Goal: Check status

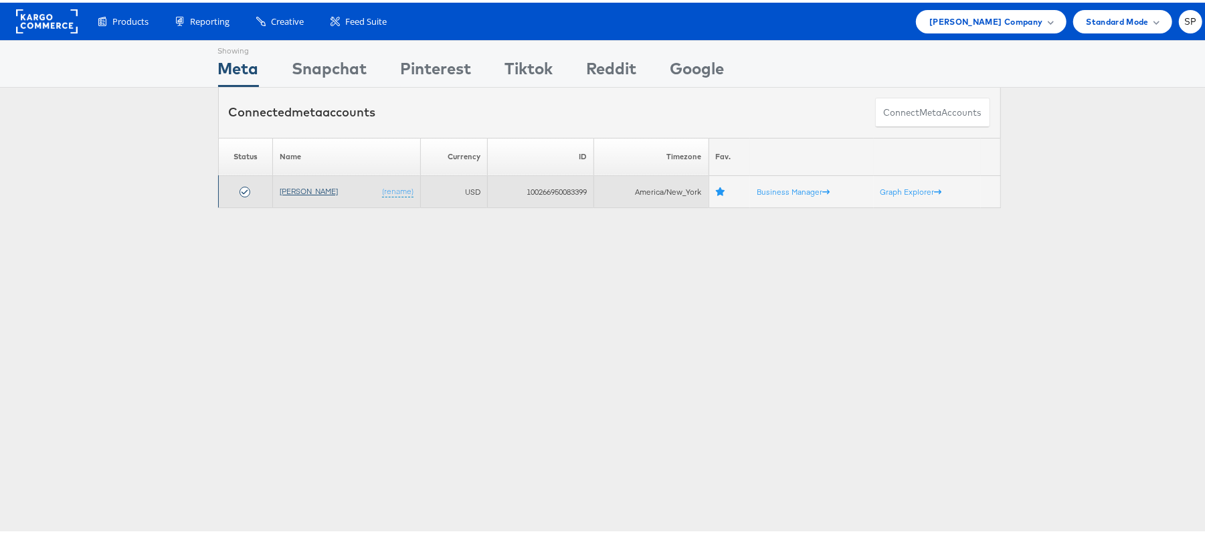
click at [308, 193] on link "[PERSON_NAME]" at bounding box center [309, 188] width 58 height 10
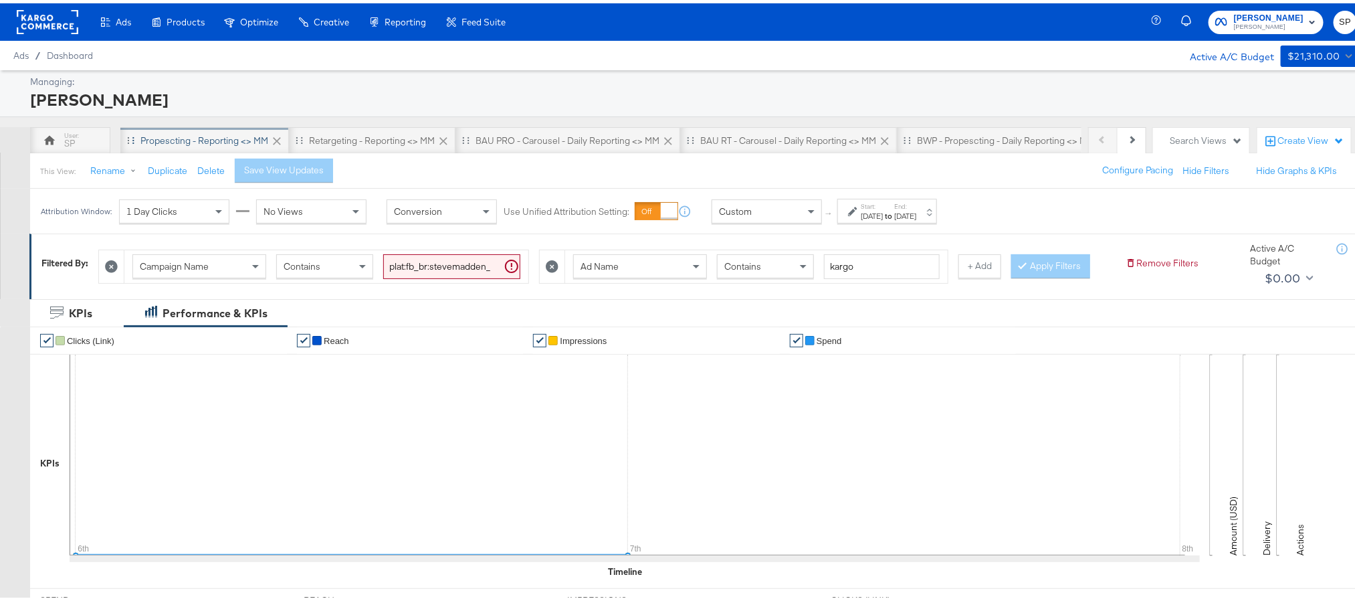
click at [229, 137] on div "Propescting - Reporting <> MM" at bounding box center [204, 137] width 128 height 13
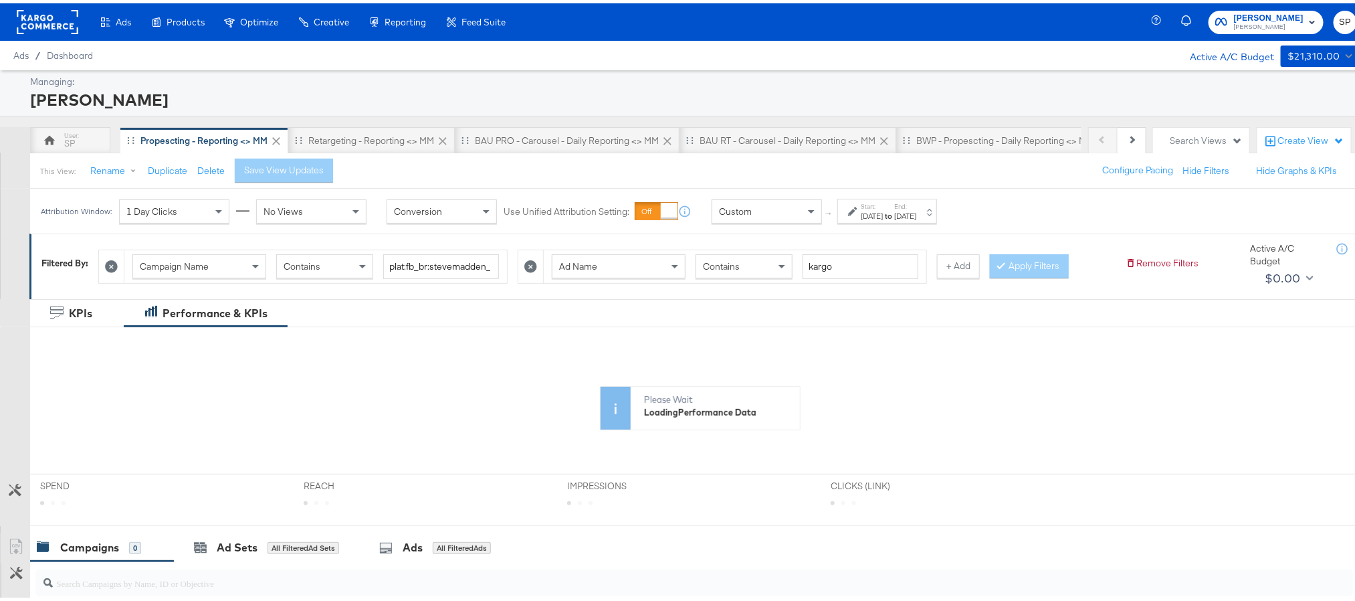
click at [917, 209] on div "Oct 12th 2025" at bounding box center [905, 212] width 22 height 11
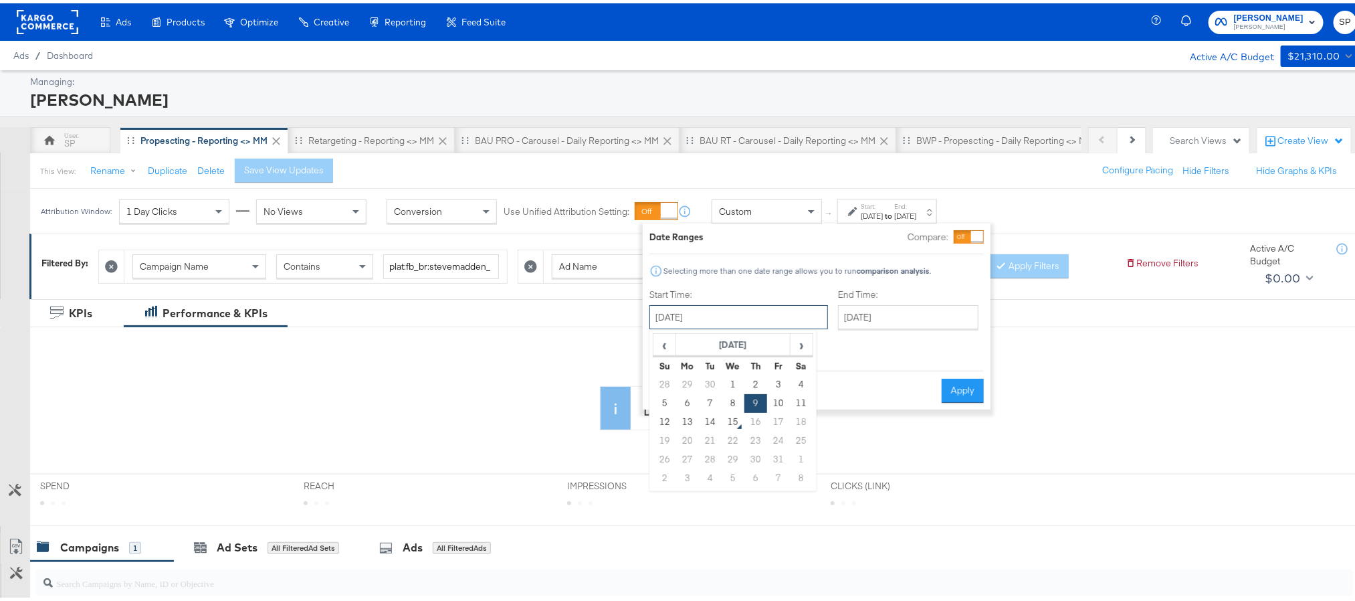
click at [761, 317] on input "October 9th 2025" at bounding box center [739, 314] width 179 height 24
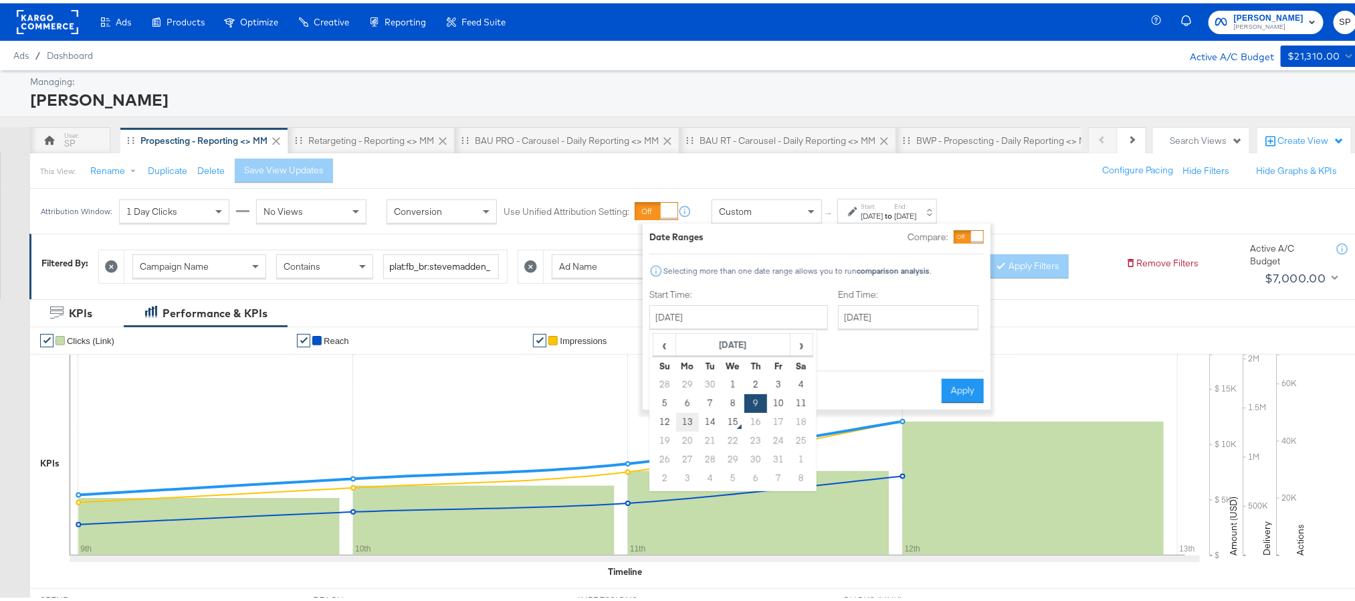
click at [696, 424] on td "13" at bounding box center [687, 418] width 23 height 19
type input "October 13th 2025"
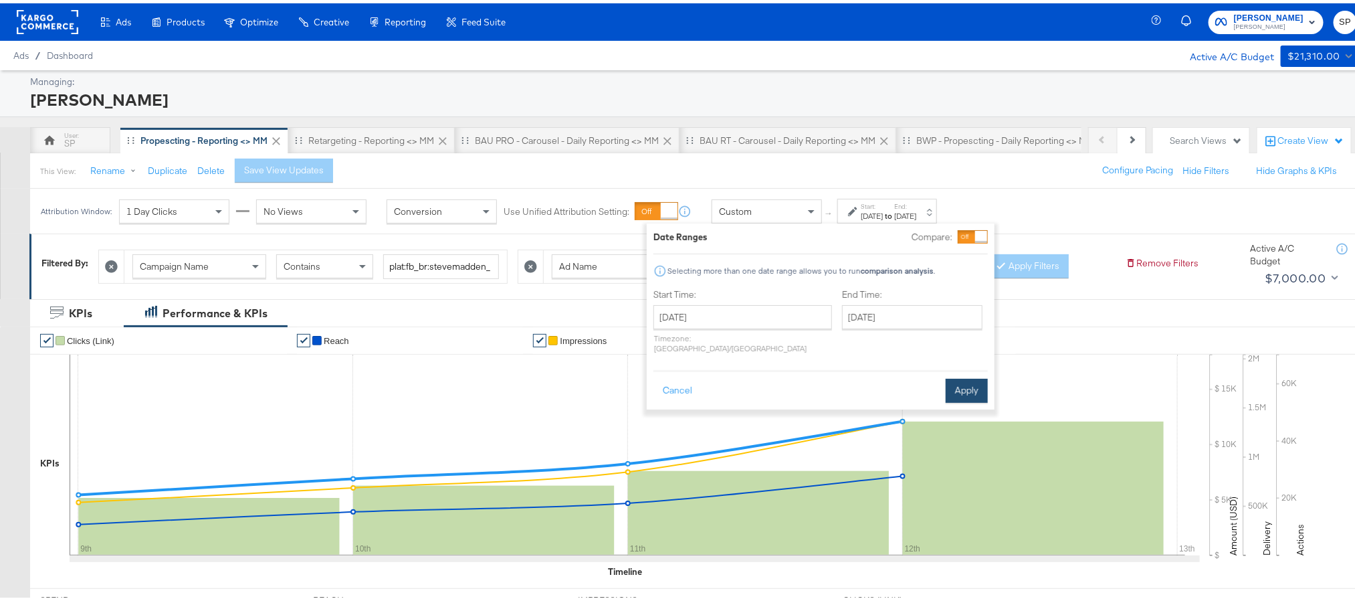
click at [958, 384] on button "Apply" at bounding box center [967, 387] width 42 height 24
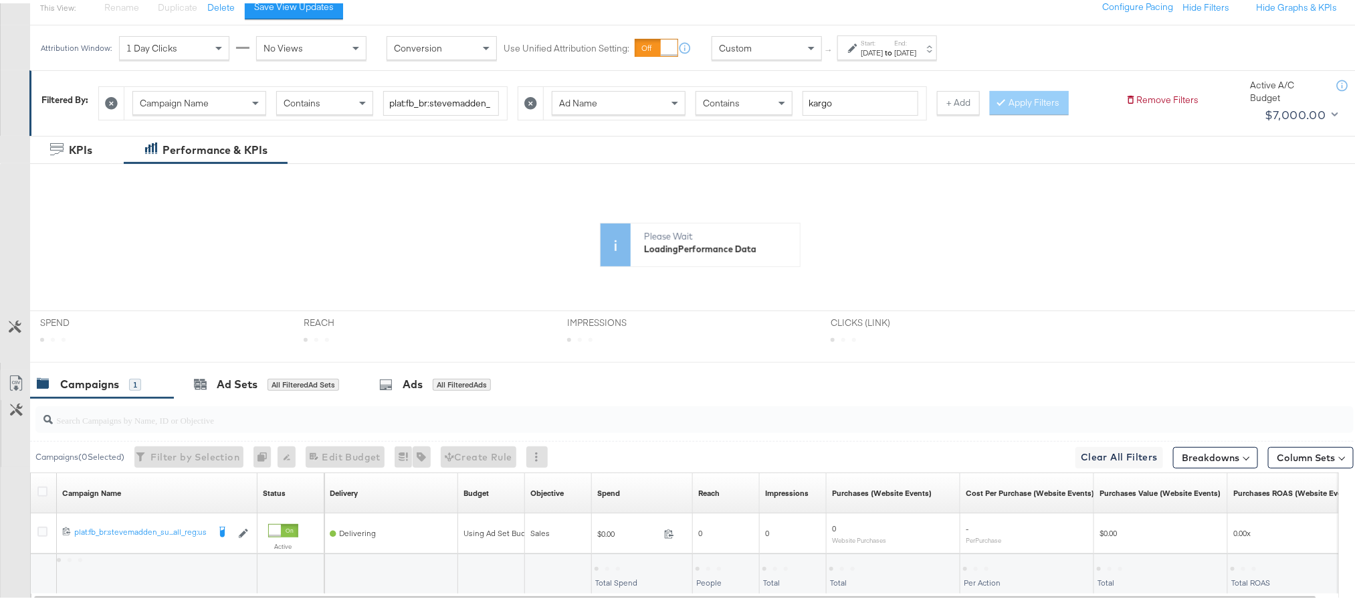
scroll to position [201, 0]
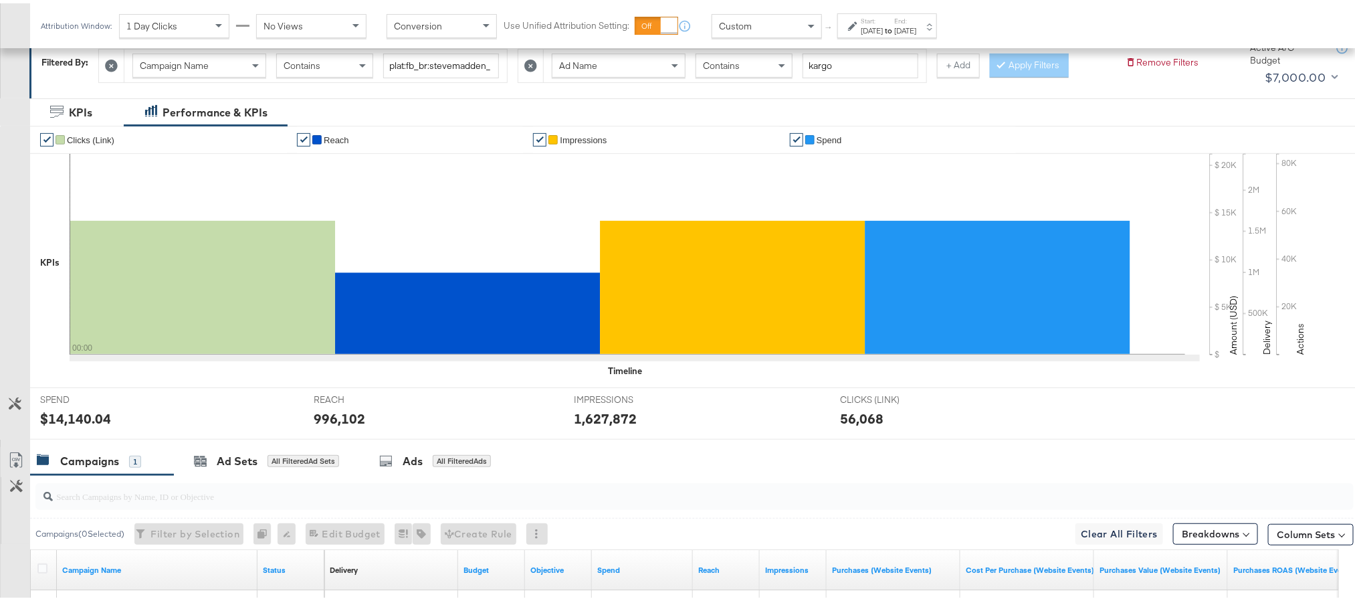
click at [82, 417] on div "$14,140.04" at bounding box center [75, 414] width 71 height 19
copy div "14,140.04"
click at [334, 413] on div "996,102" at bounding box center [340, 414] width 52 height 19
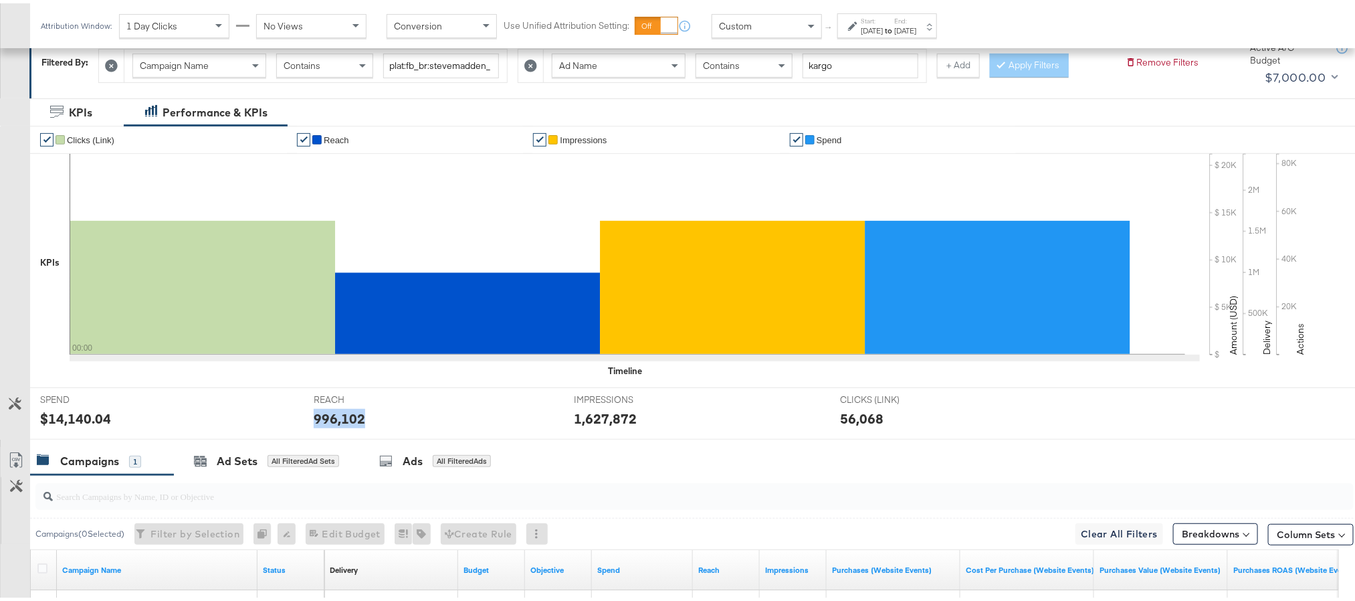
copy div "996,102"
click at [587, 412] on div "1,627,872" at bounding box center [606, 414] width 63 height 19
click at [588, 412] on div "1,627,872" at bounding box center [606, 414] width 63 height 19
copy div "1,627,872"
click at [883, 28] on div "Oct 13th 2025" at bounding box center [872, 27] width 22 height 11
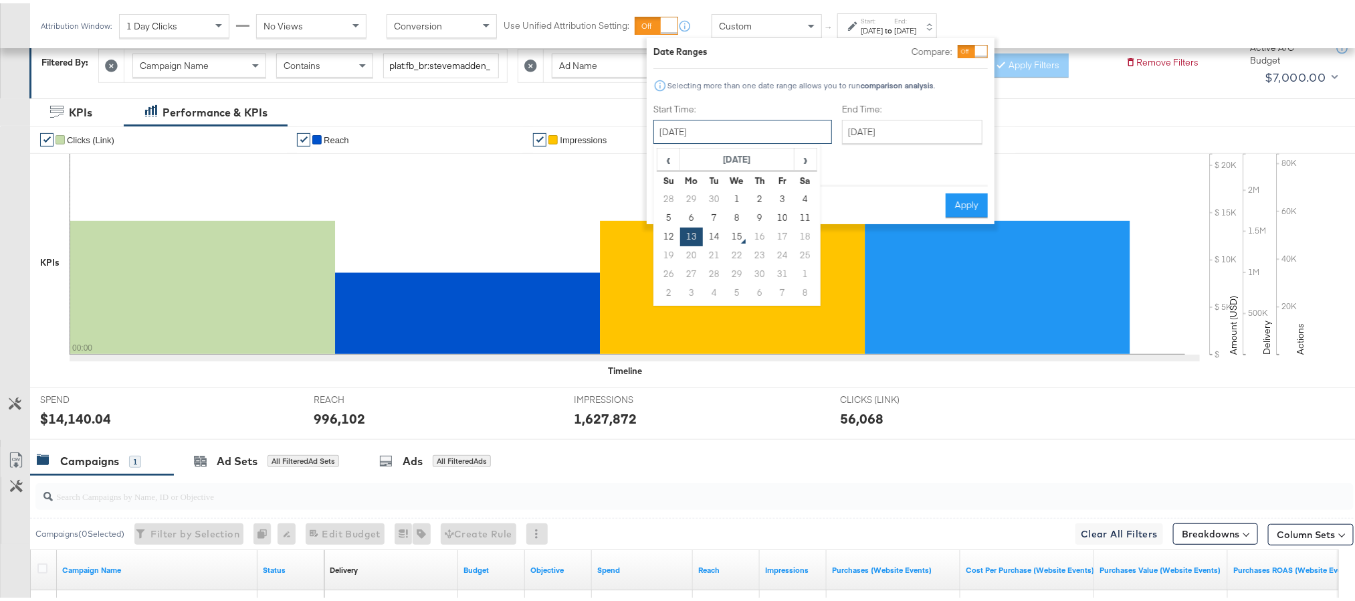
click at [739, 133] on input "October 13th 2025" at bounding box center [743, 128] width 179 height 24
click at [714, 231] on td "14" at bounding box center [714, 233] width 23 height 19
type input "October 14th 2025"
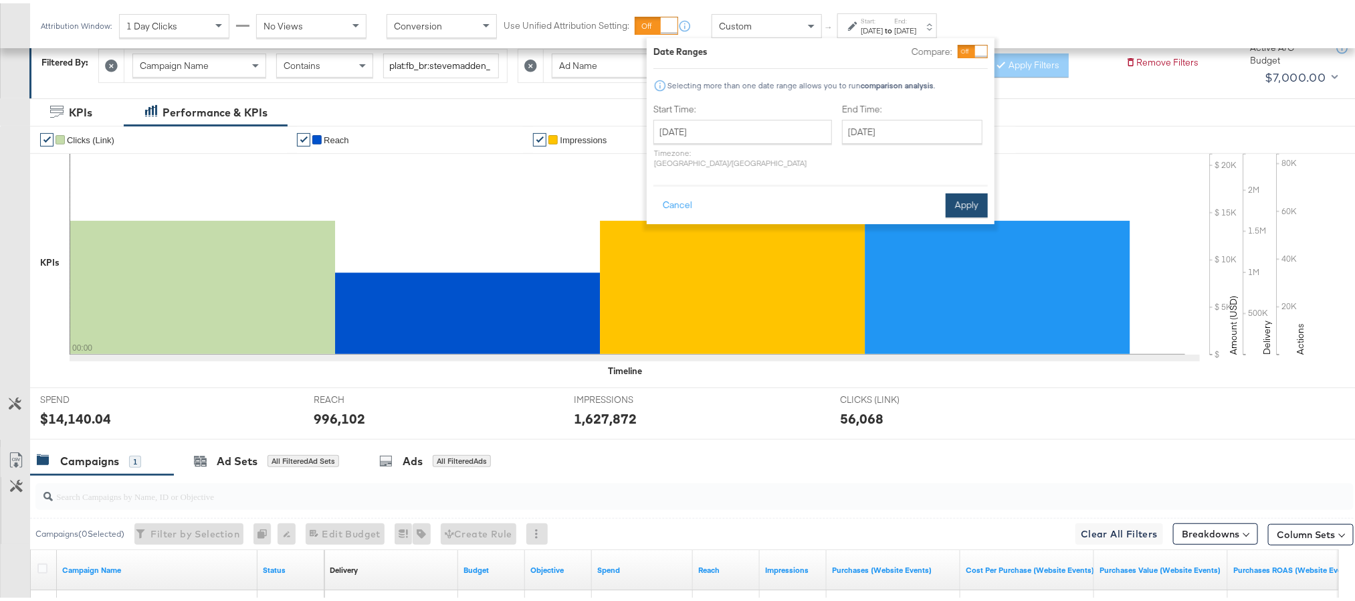
click at [965, 190] on button "Apply" at bounding box center [967, 202] width 42 height 24
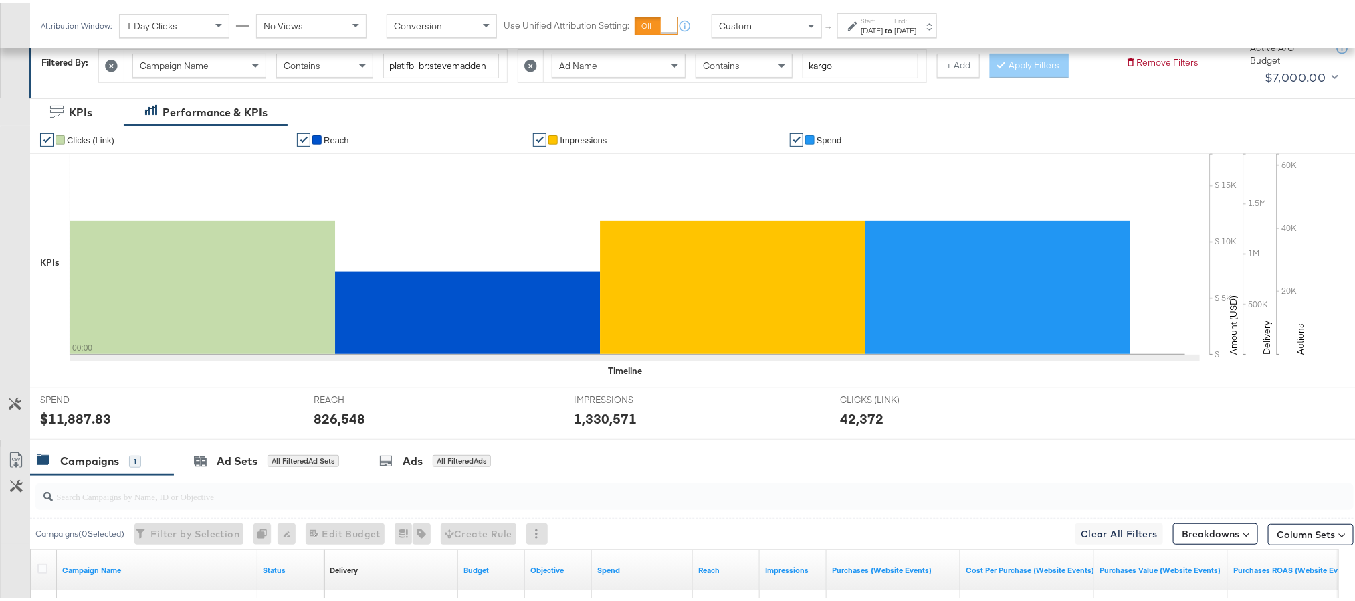
click at [67, 418] on div "$11,887.83" at bounding box center [75, 414] width 71 height 19
copy div "11,887.83"
click at [328, 419] on div "826,548" at bounding box center [340, 414] width 52 height 19
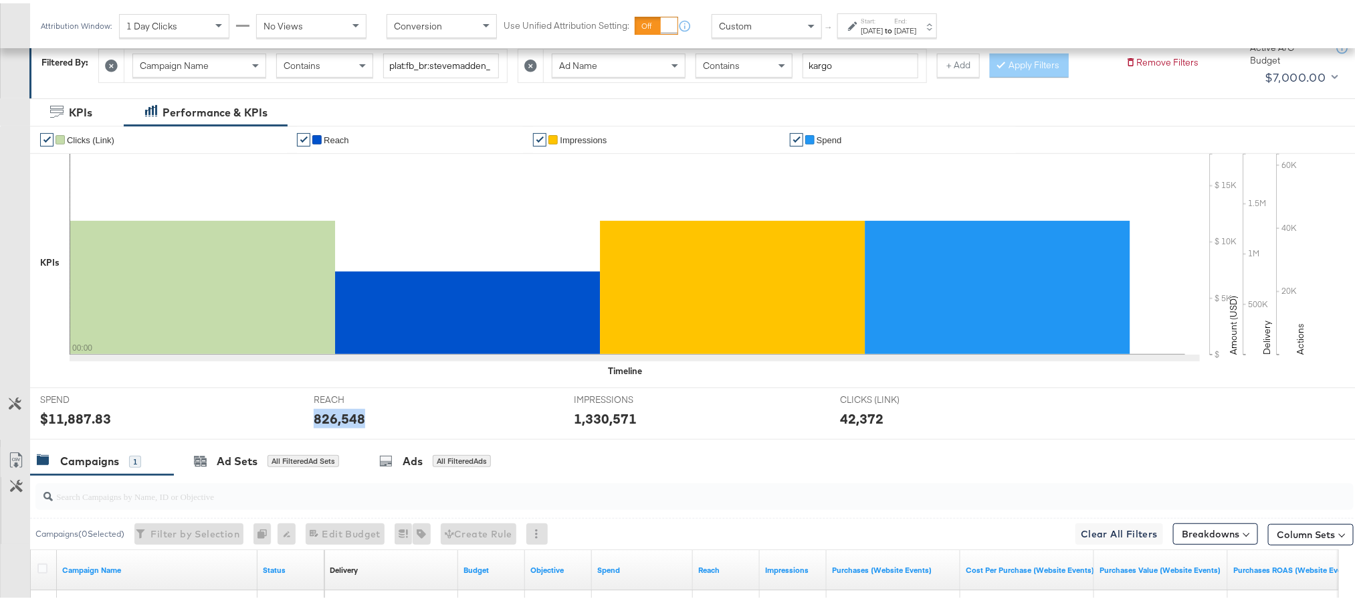
copy div "826,548"
click at [604, 416] on div "1,330,571" at bounding box center [606, 414] width 63 height 19
copy div "1,330,571"
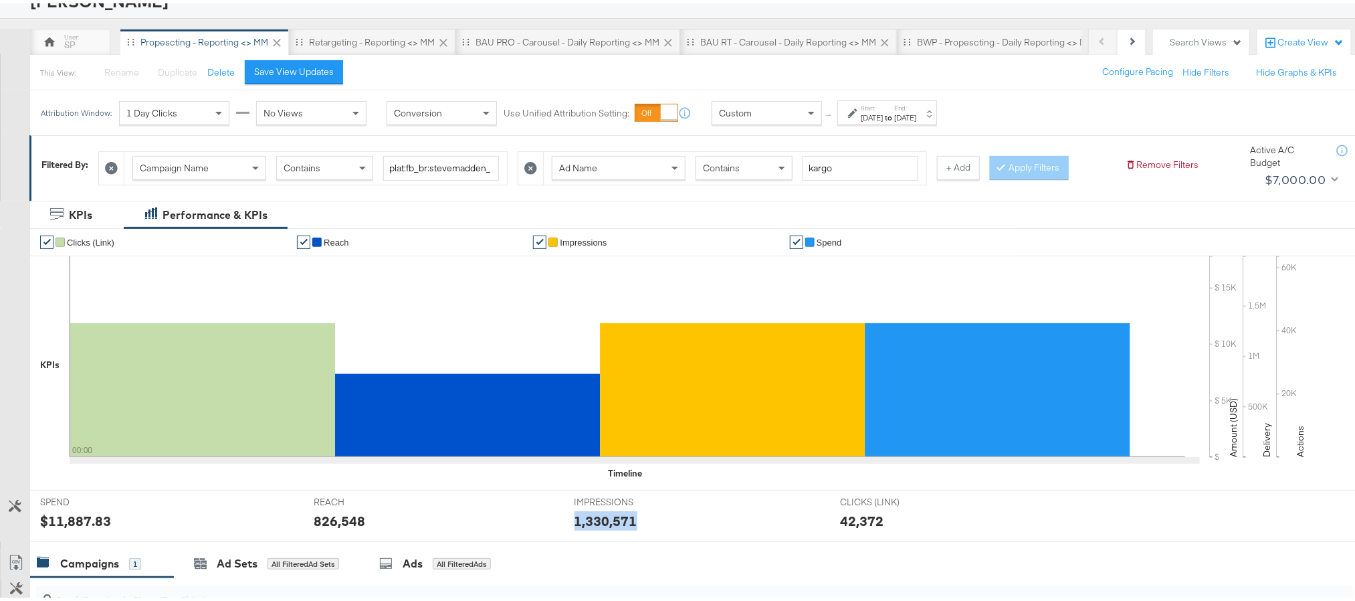
scroll to position [0, 0]
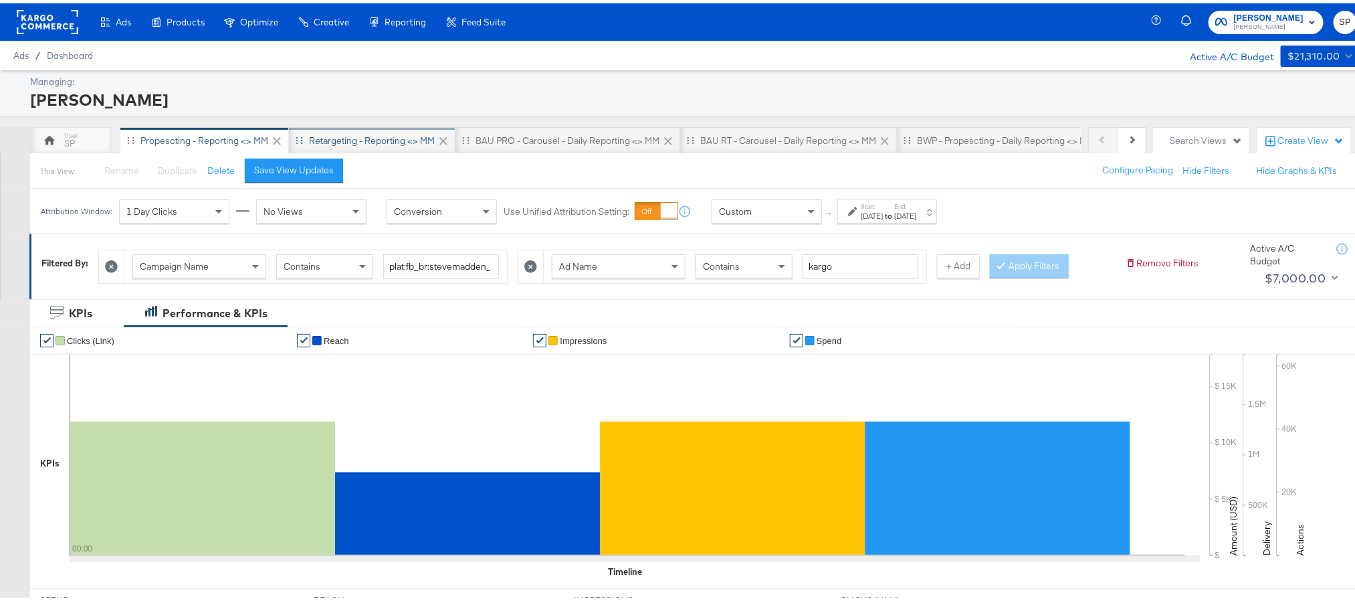
click at [351, 141] on div "Retargeting - Reporting <> MM" at bounding box center [372, 137] width 126 height 13
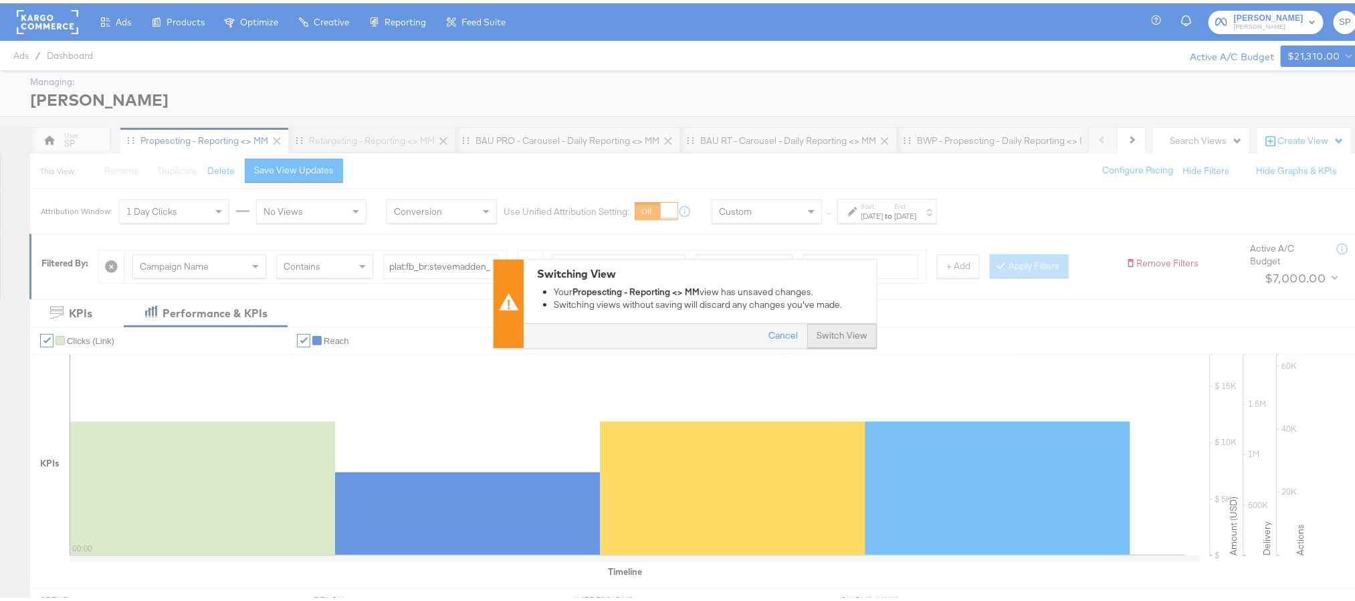
click at [813, 328] on button "Switch View" at bounding box center [842, 333] width 70 height 24
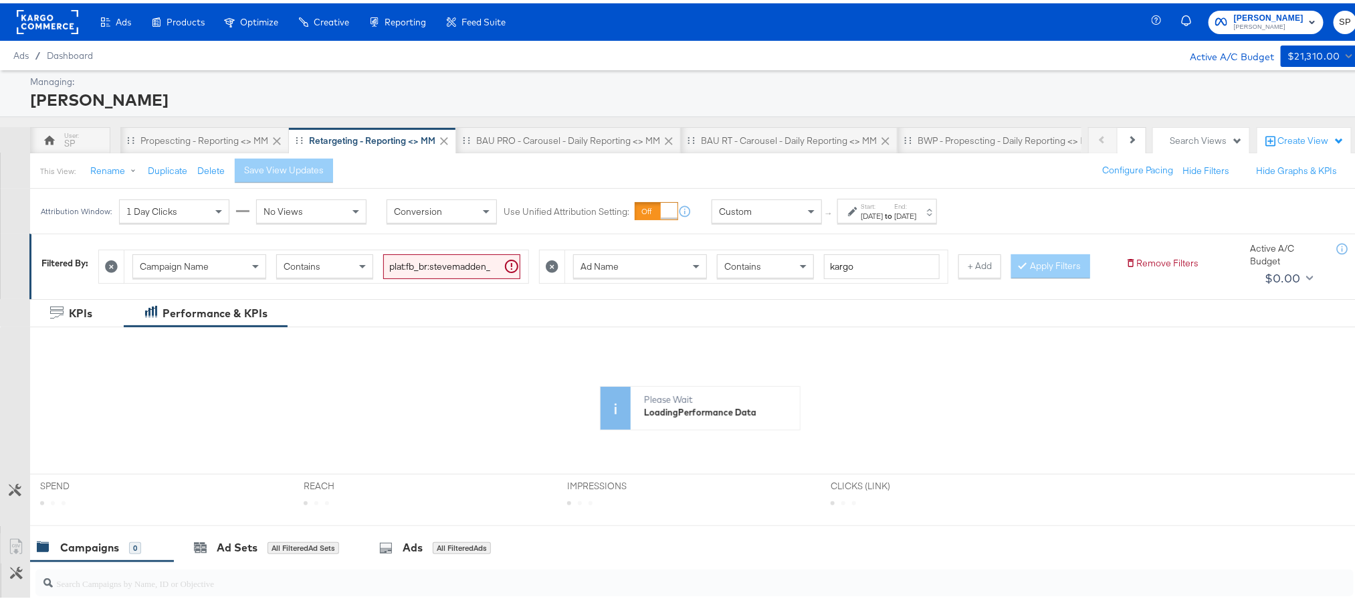
click at [876, 217] on div "Oct 8th 2025" at bounding box center [872, 212] width 22 height 11
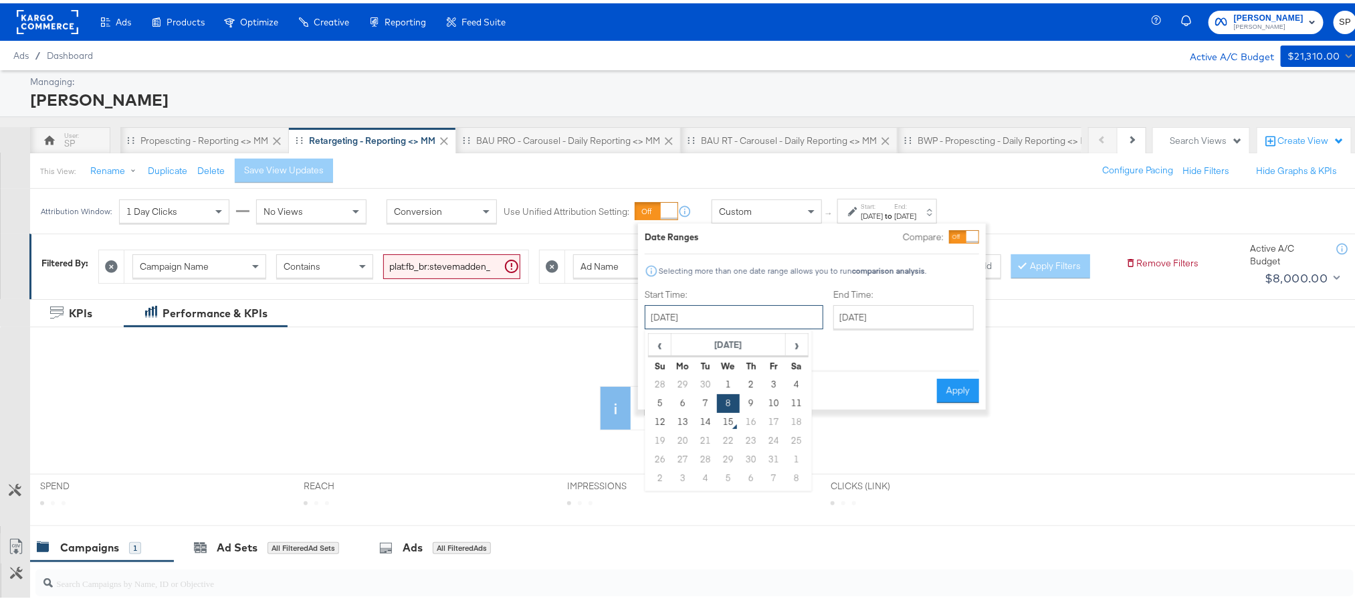
click at [767, 313] on input "October 8th 2025" at bounding box center [734, 314] width 179 height 24
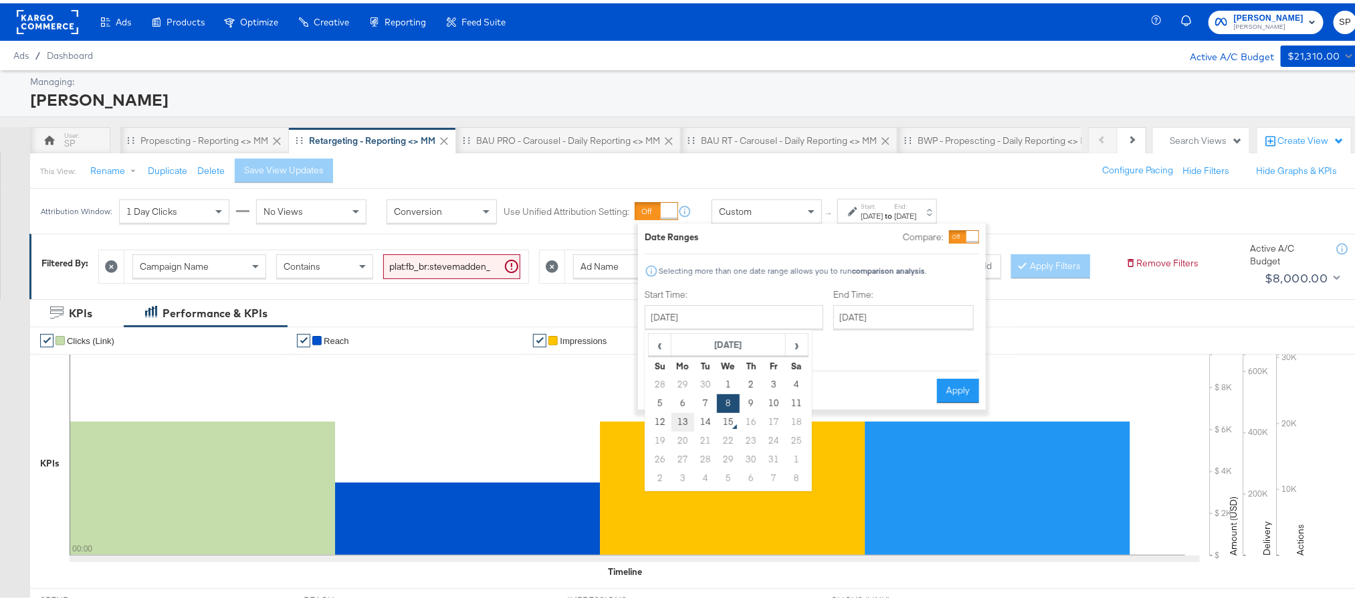
click at [685, 417] on td "13" at bounding box center [683, 418] width 23 height 19
type input "October 13th 2025"
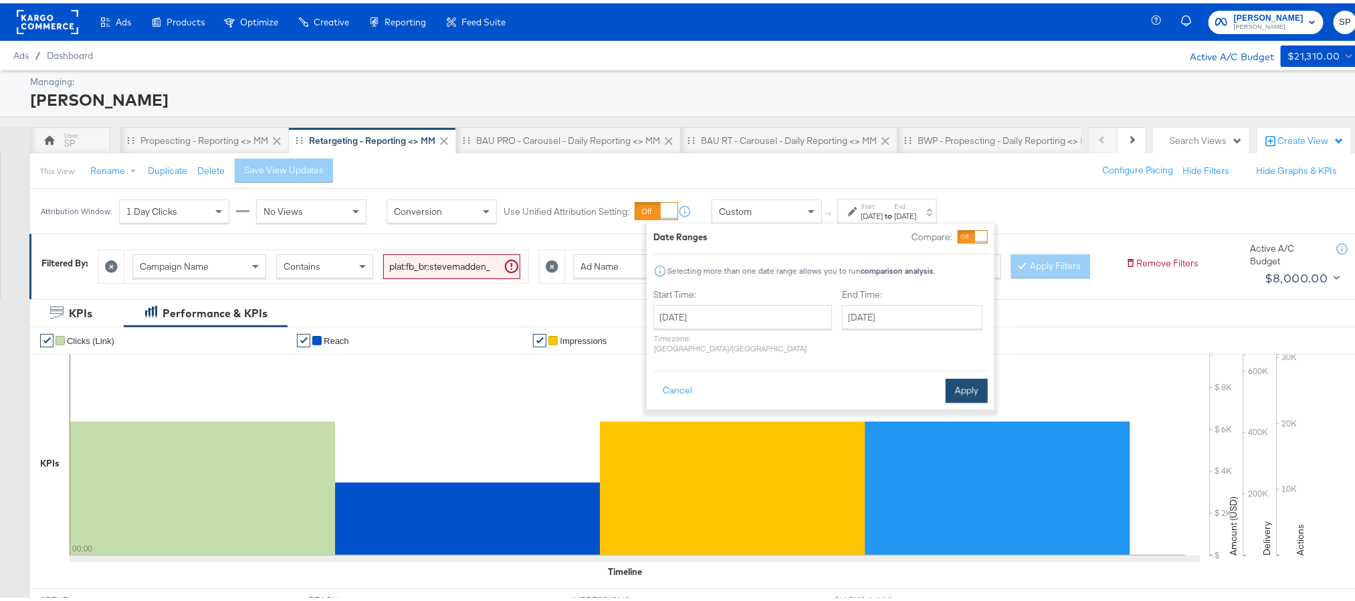
click at [956, 383] on button "Apply" at bounding box center [967, 387] width 42 height 24
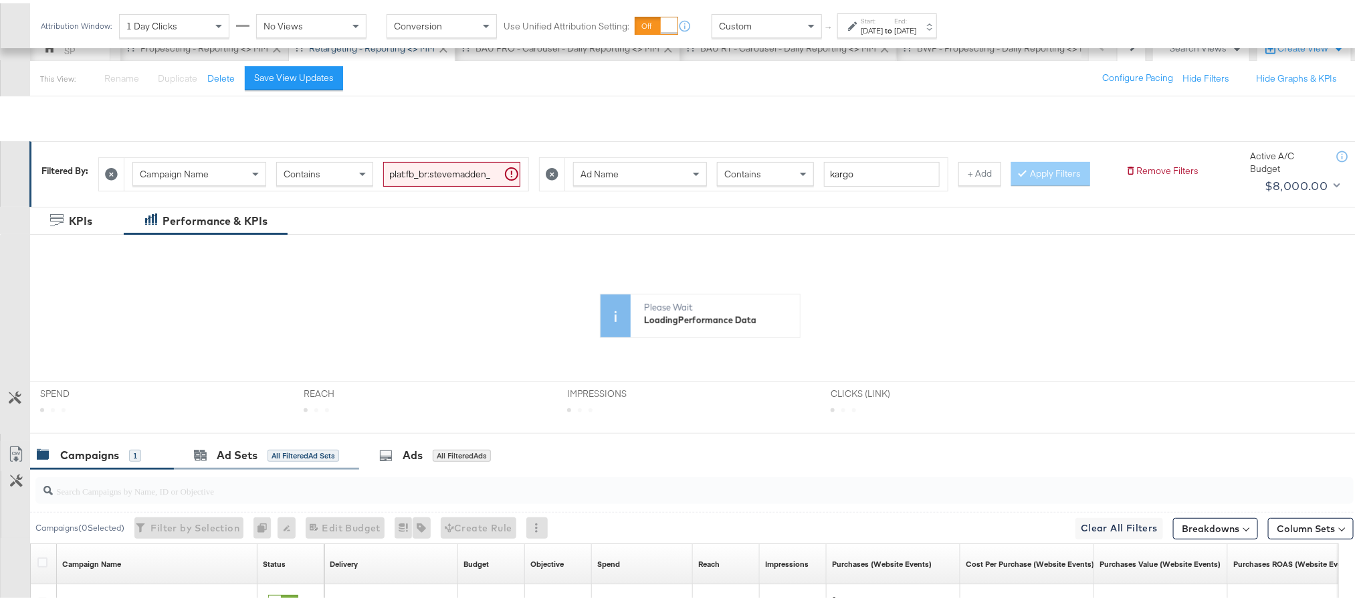
scroll to position [201, 0]
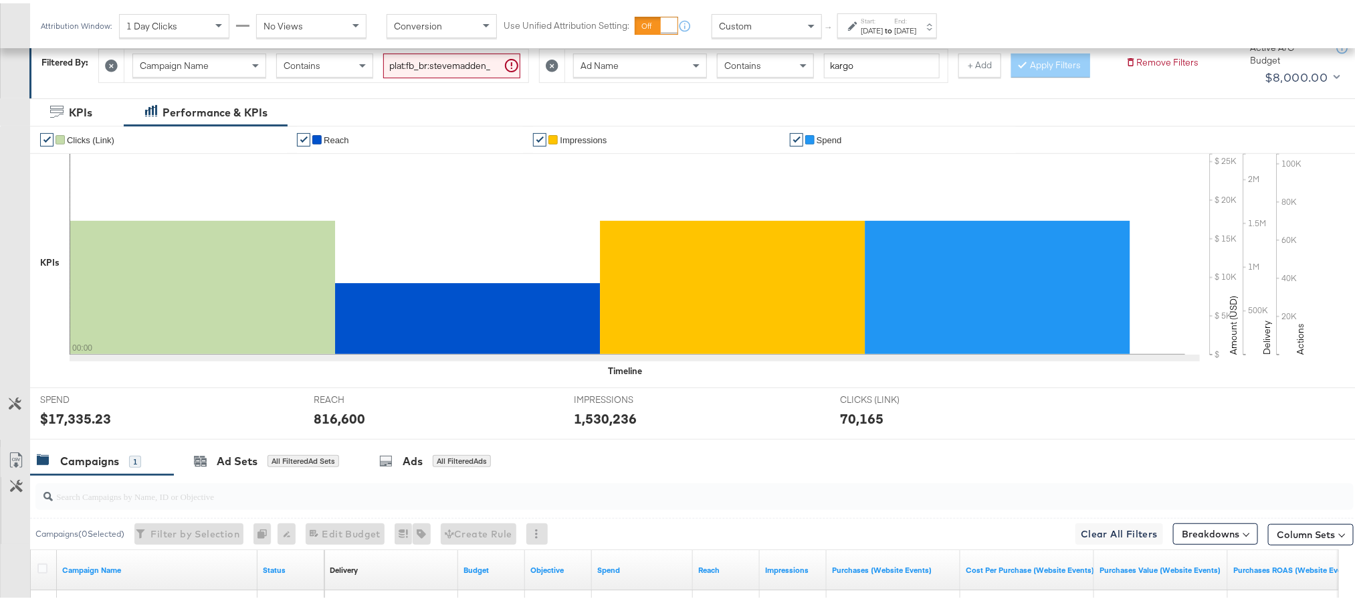
click at [58, 425] on div "$17,335.23" at bounding box center [75, 414] width 71 height 19
copy div "17,335.23"
click at [331, 425] on div "816,600" at bounding box center [340, 414] width 52 height 19
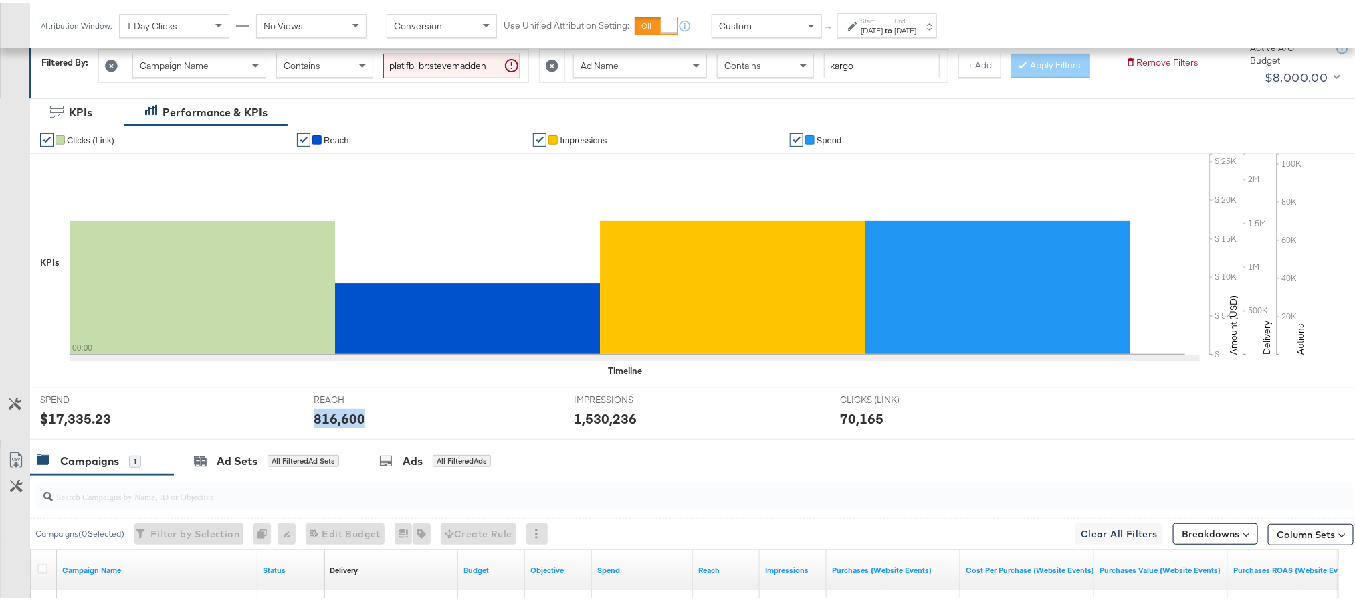
copy div "816,600"
click at [612, 425] on div "1,530,236" at bounding box center [606, 414] width 63 height 19
copy div "1,530,236"
click at [883, 30] on div "Oct 13th 2025" at bounding box center [872, 27] width 22 height 11
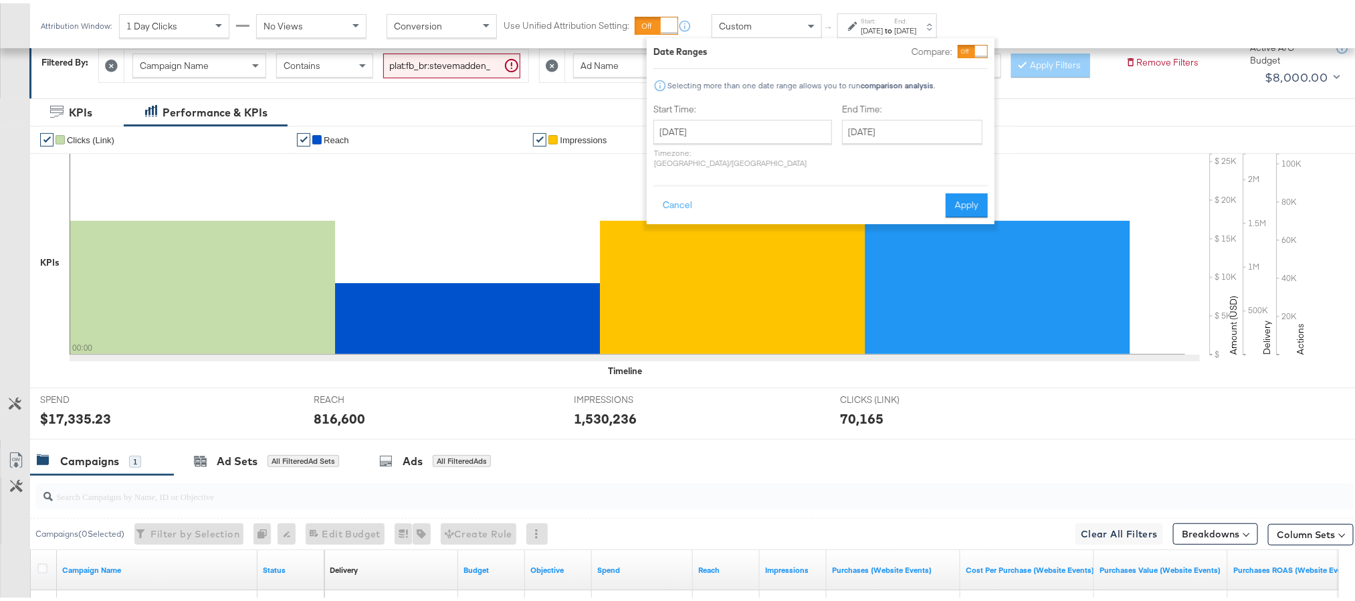
click at [709, 140] on div "October 13th 2025 ‹ October 2025 › Su Mo Tu We Th Fr Sa 28 29 30 1 2 3 4 5 6 7 …" at bounding box center [743, 140] width 179 height 48
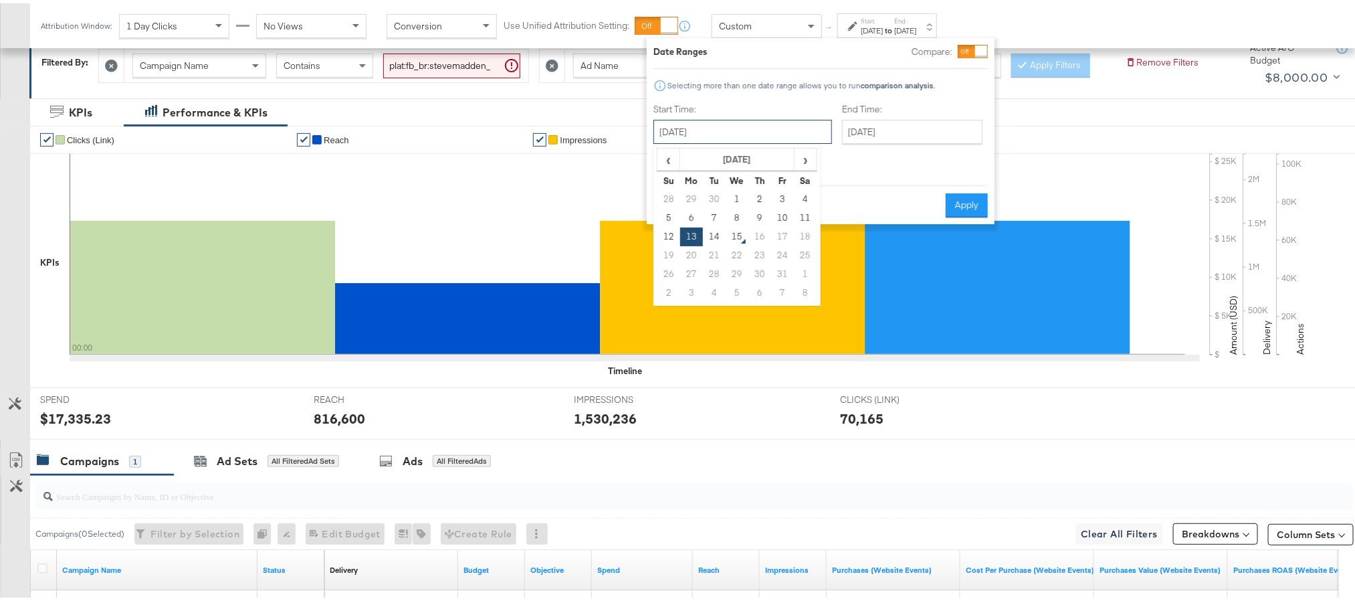
click at [712, 126] on input "October 13th 2025" at bounding box center [743, 128] width 179 height 24
click at [709, 233] on td "14" at bounding box center [714, 233] width 23 height 19
type input "October 14th 2025"
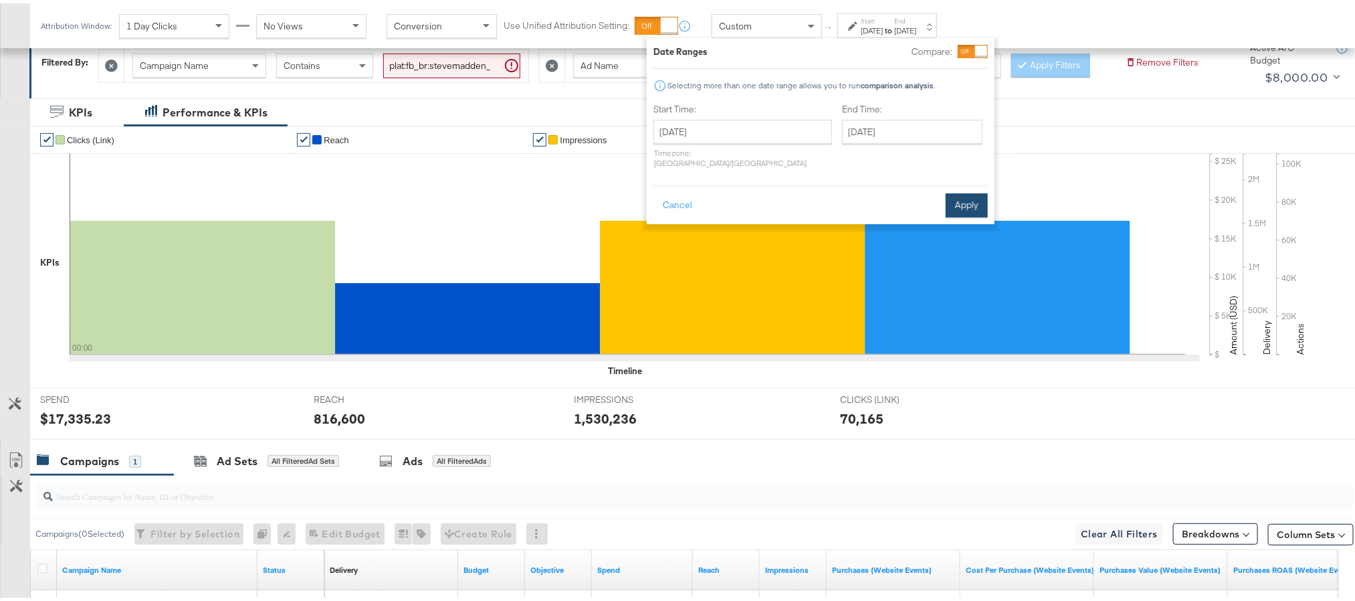
click at [960, 190] on button "Apply" at bounding box center [967, 202] width 42 height 24
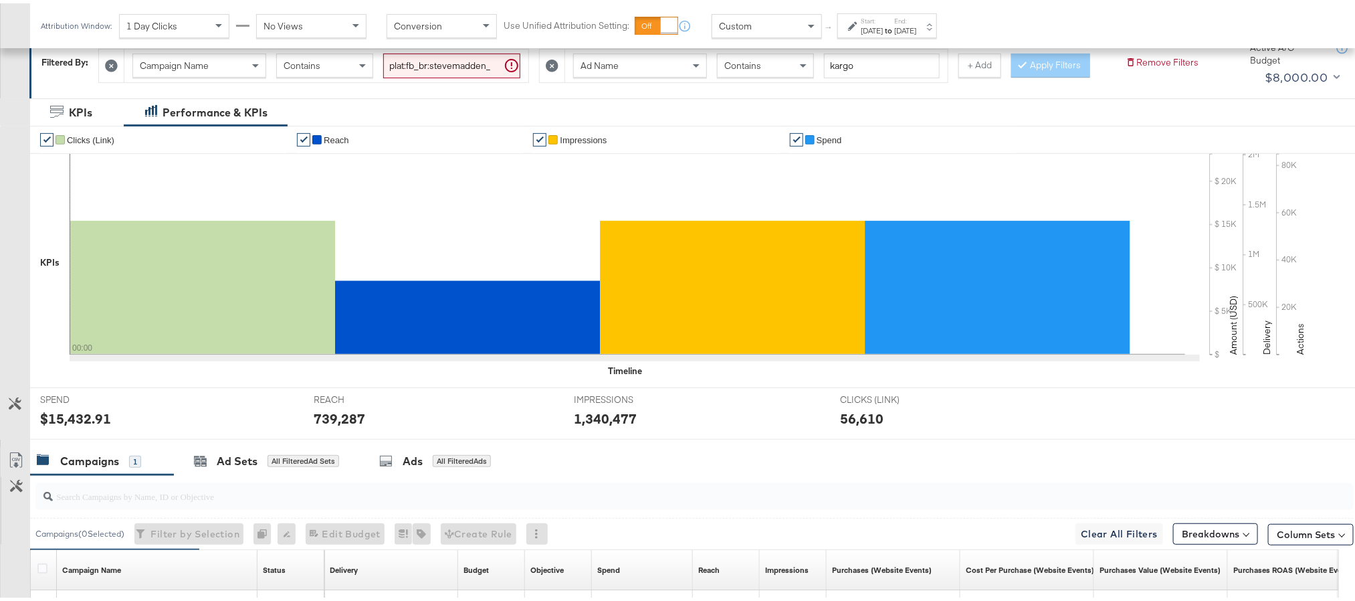
click at [87, 425] on div "$15,432.91" at bounding box center [75, 414] width 71 height 19
copy div "$15,432.91"
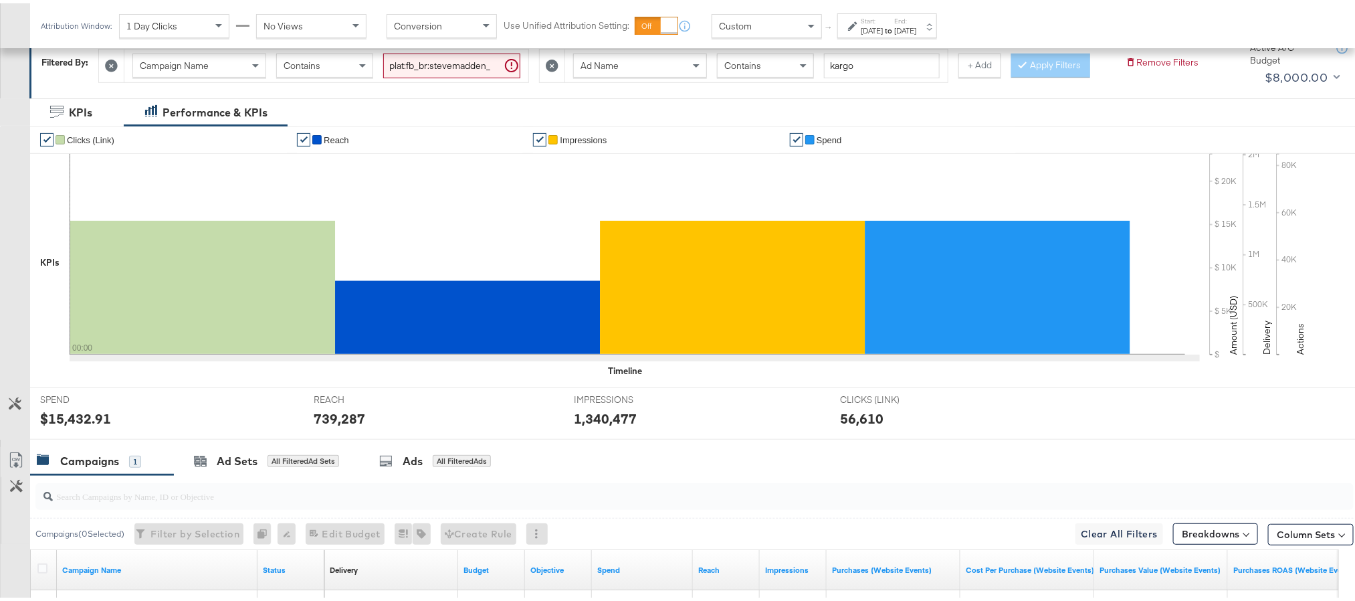
click at [345, 425] on div "739,287" at bounding box center [340, 414] width 52 height 19
click at [590, 425] on div "1,340,477" at bounding box center [606, 414] width 63 height 19
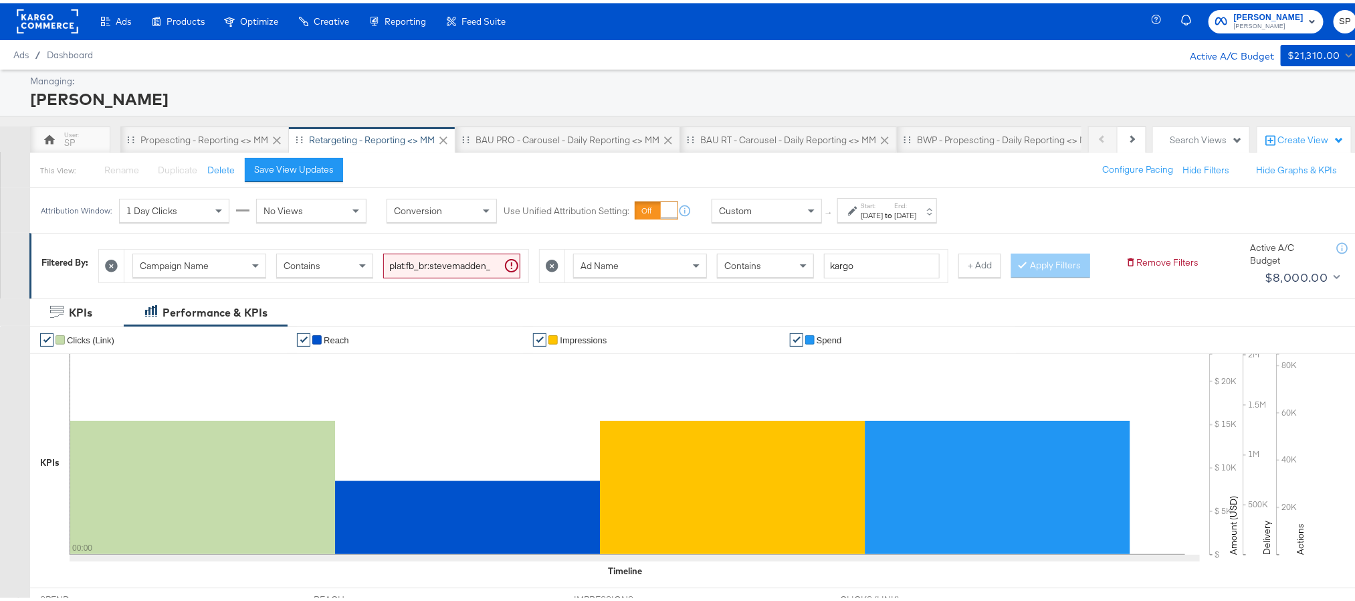
scroll to position [0, 0]
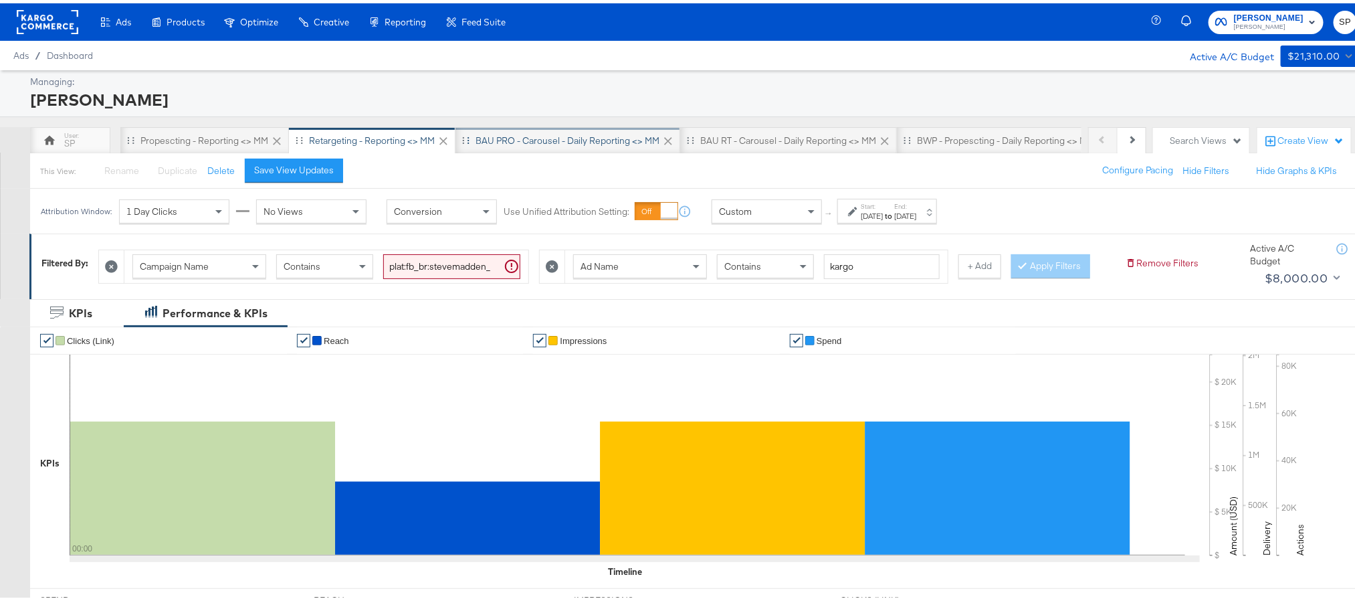
click at [543, 149] on div "BAU PRO - Carousel - Daily Reporting <> MM" at bounding box center [568, 137] width 225 height 27
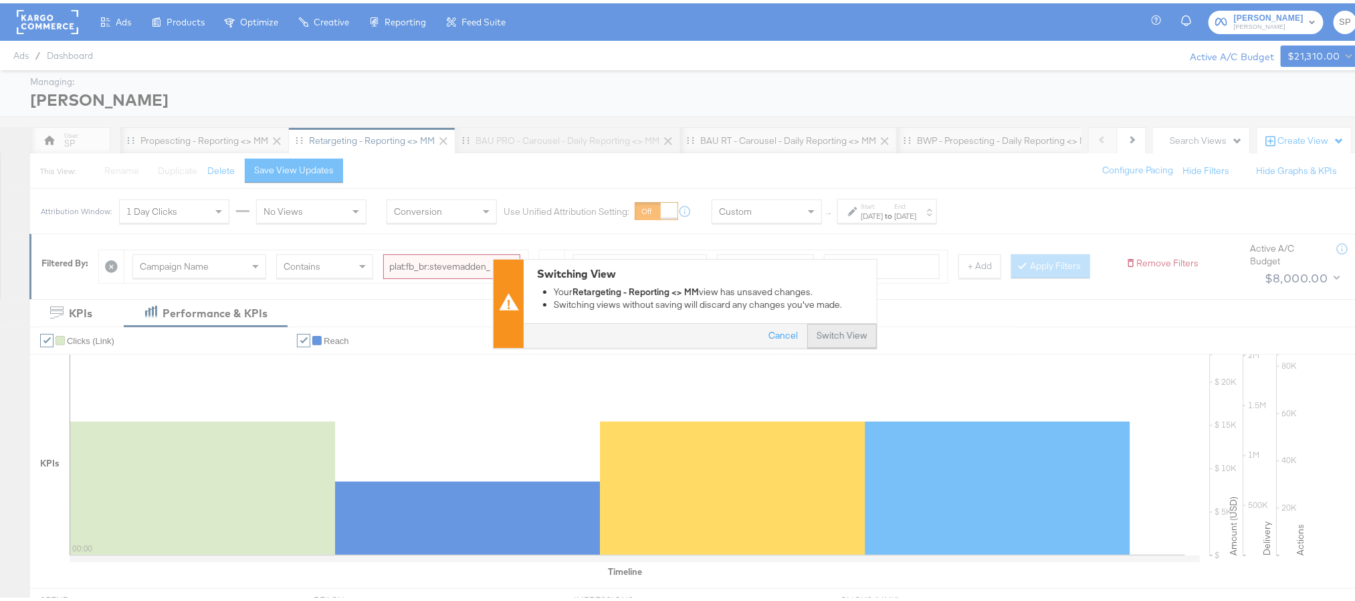
click at [839, 329] on button "Switch View" at bounding box center [842, 333] width 70 height 24
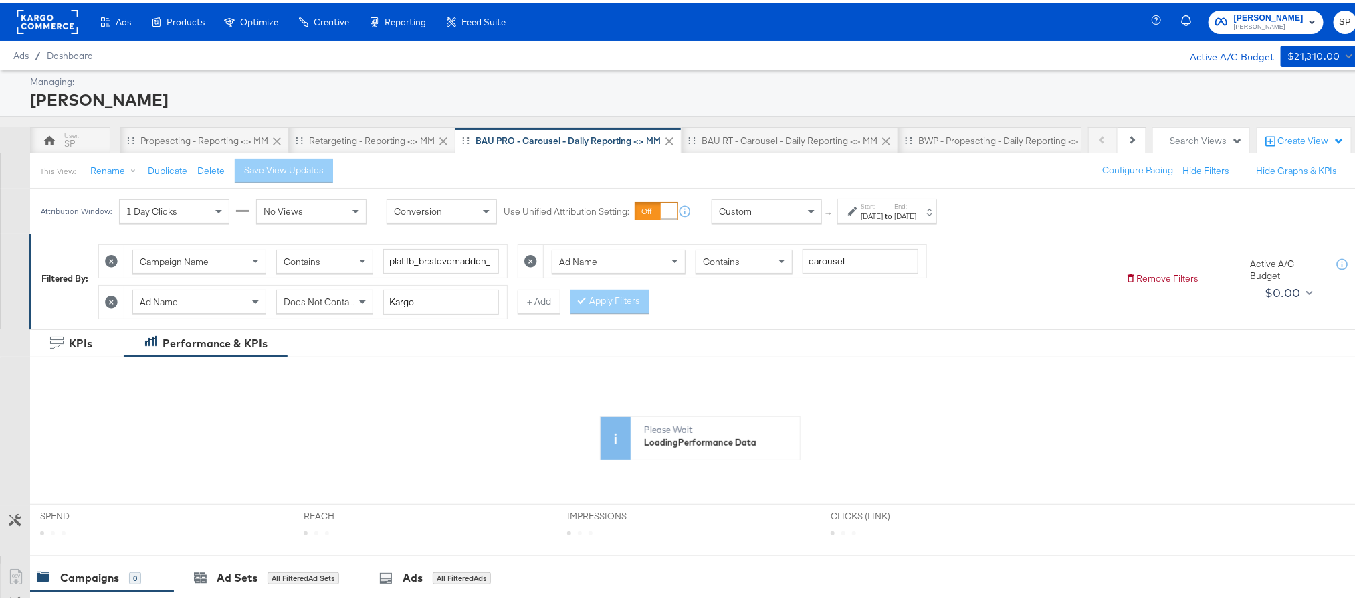
click at [894, 215] on strong "to" at bounding box center [888, 212] width 11 height 10
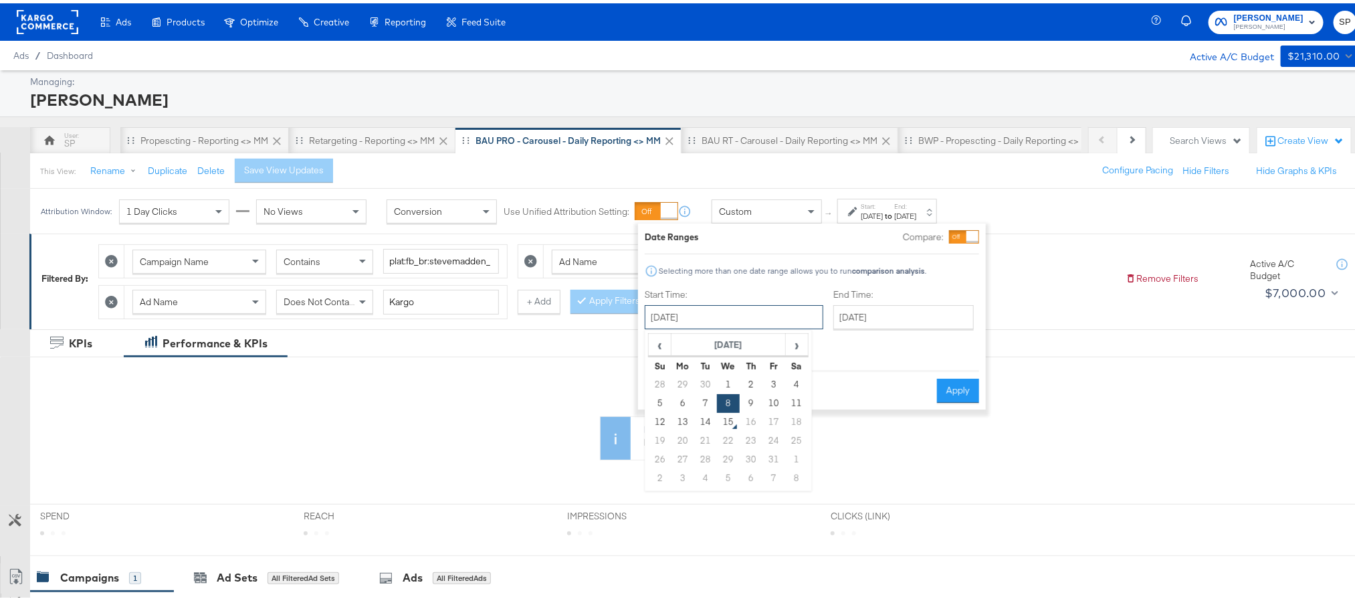
click at [731, 321] on input "October 8th 2025" at bounding box center [734, 314] width 179 height 24
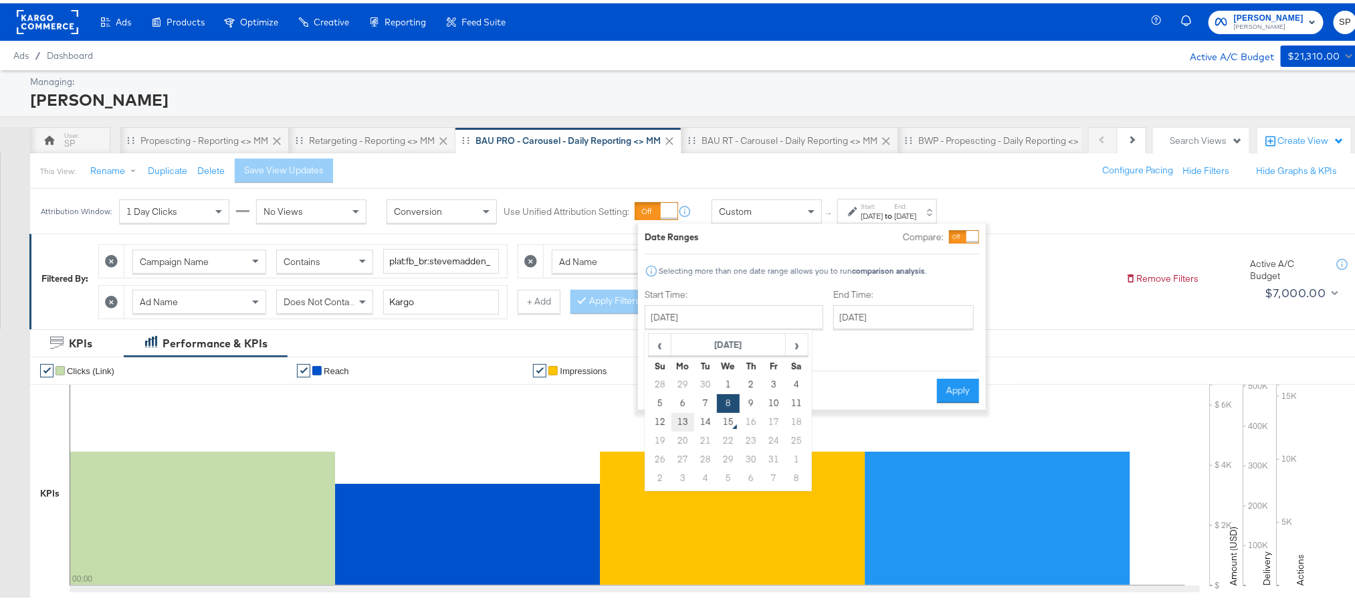
click at [684, 420] on td "13" at bounding box center [683, 418] width 23 height 19
type input "October 13th 2025"
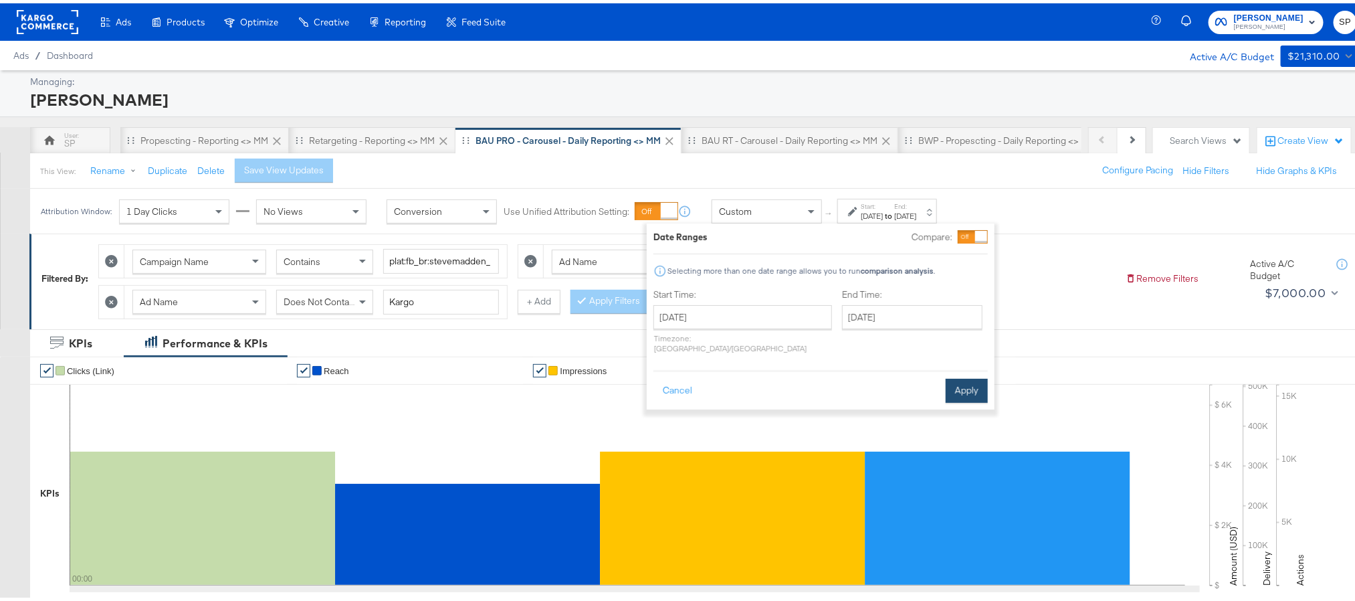
click at [965, 378] on button "Apply" at bounding box center [967, 387] width 42 height 24
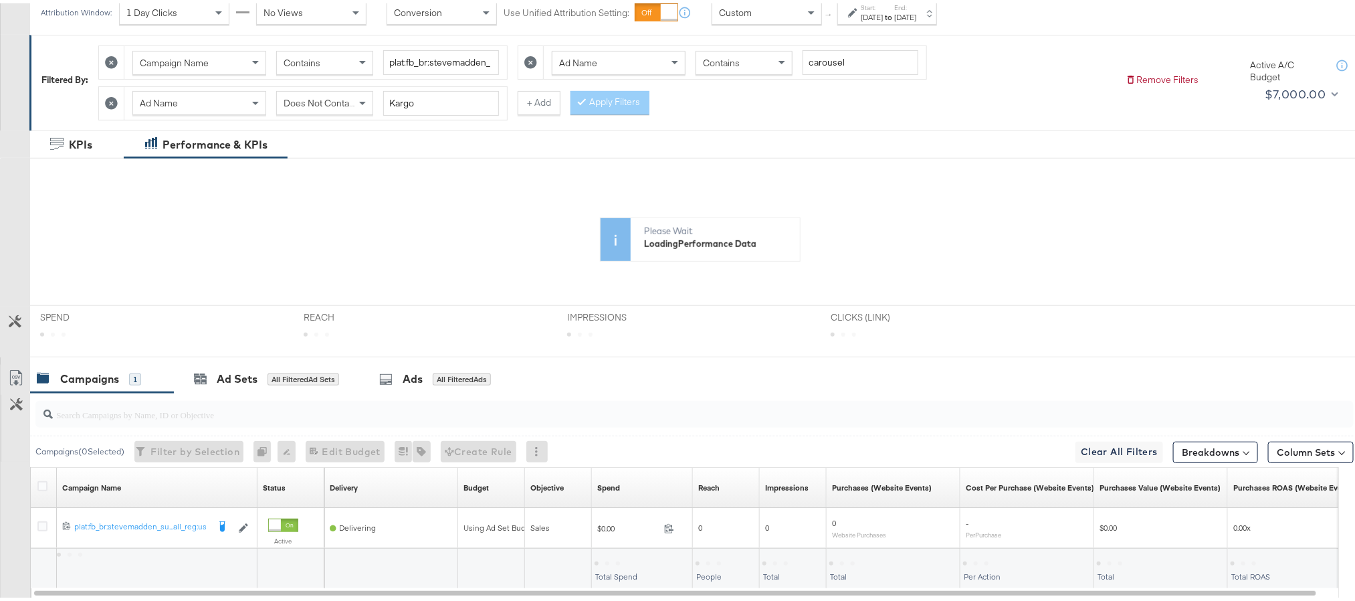
scroll to position [201, 0]
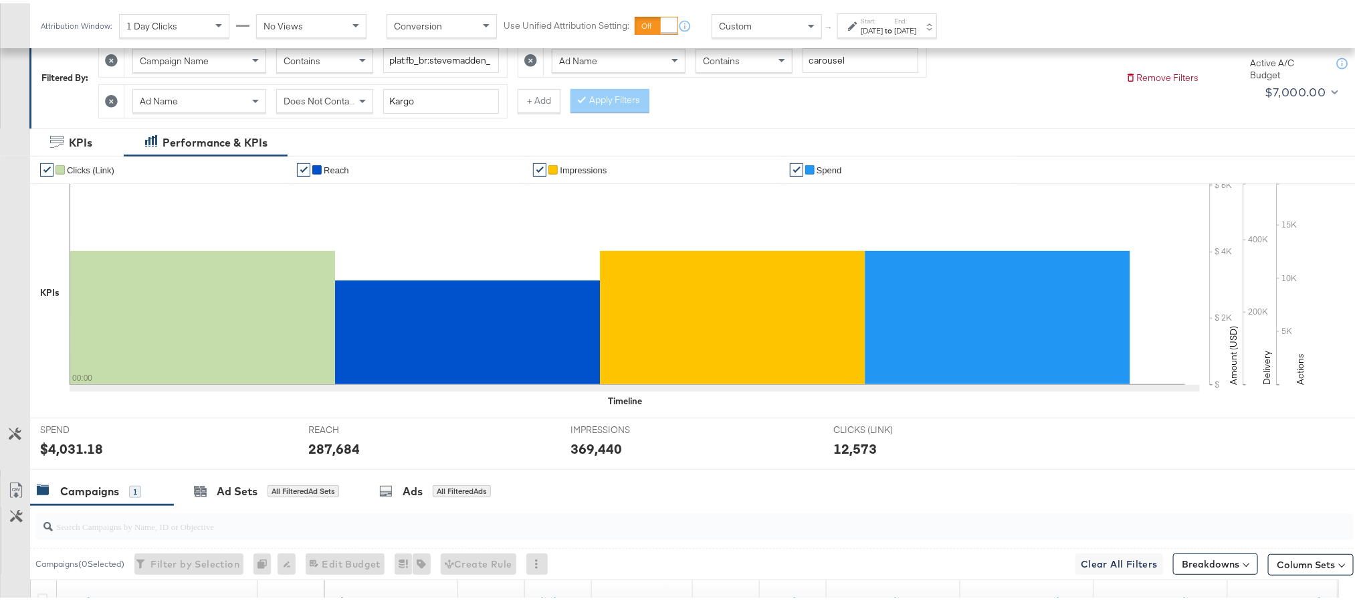
click at [63, 454] on div "$4,031.18" at bounding box center [71, 445] width 63 height 19
click at [310, 450] on div "287,684" at bounding box center [334, 445] width 52 height 19
click at [601, 452] on div "369,440" at bounding box center [597, 445] width 52 height 19
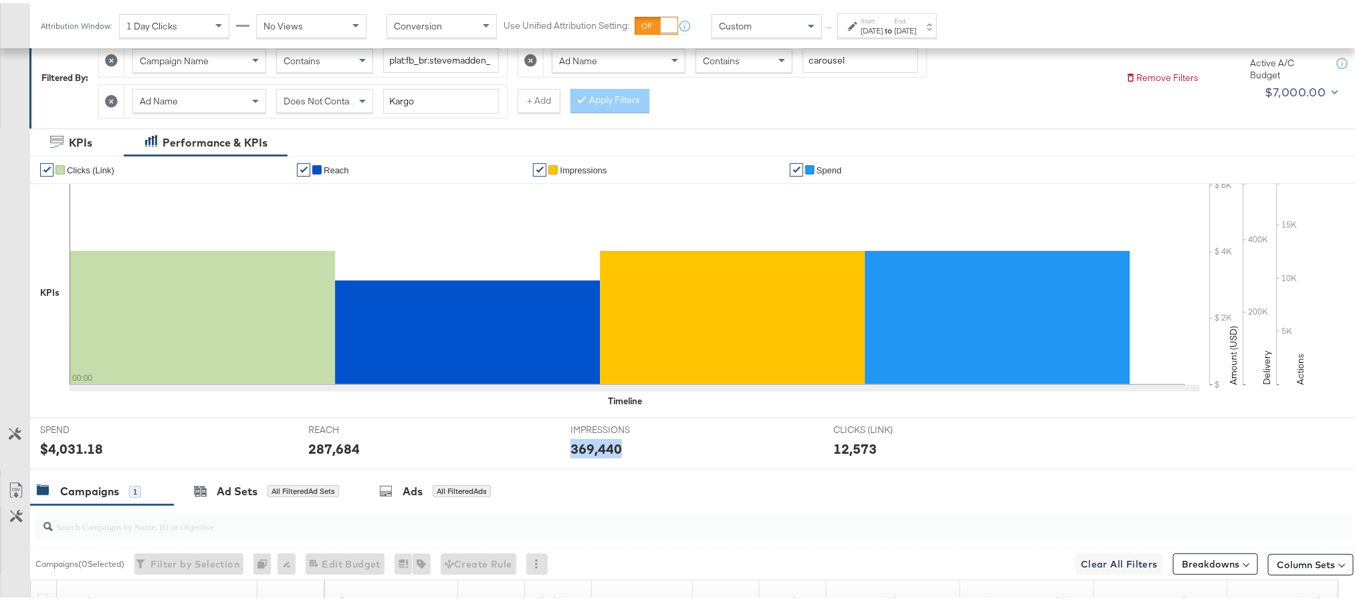
click at [601, 452] on div "369,440" at bounding box center [597, 445] width 52 height 19
click at [883, 26] on div "Oct 13th 2025" at bounding box center [872, 27] width 22 height 11
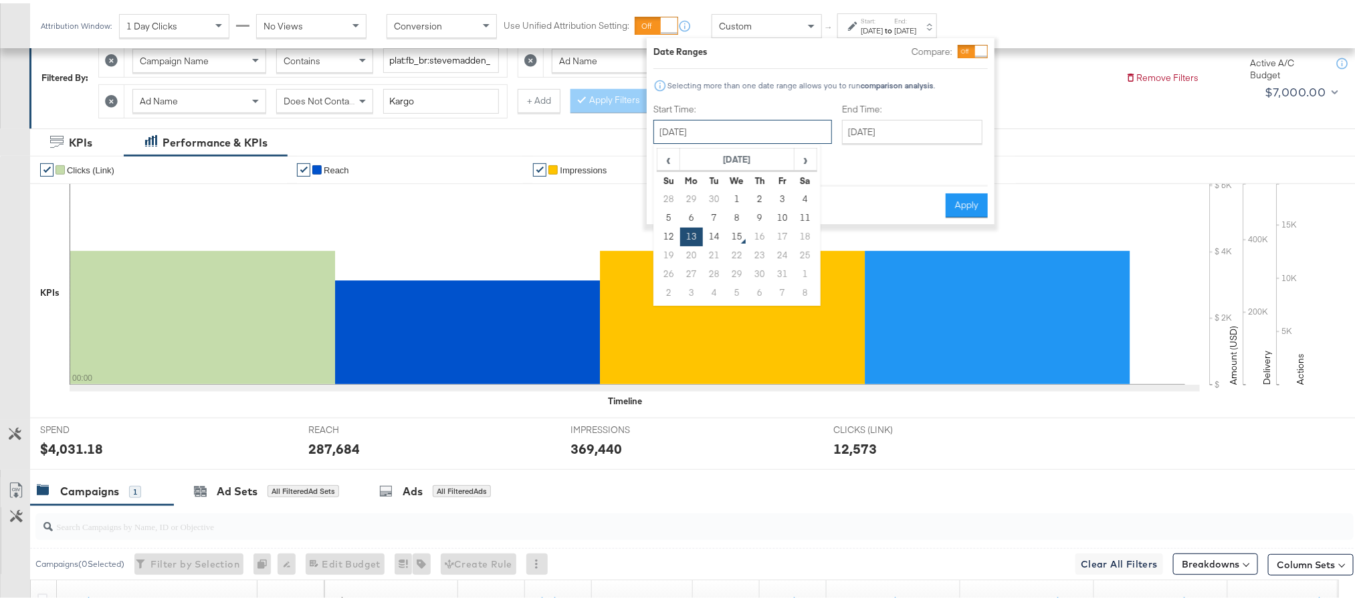
click at [713, 129] on input "October 13th 2025" at bounding box center [743, 128] width 179 height 24
click at [709, 231] on td "14" at bounding box center [714, 233] width 23 height 19
type input "October 14th 2025"
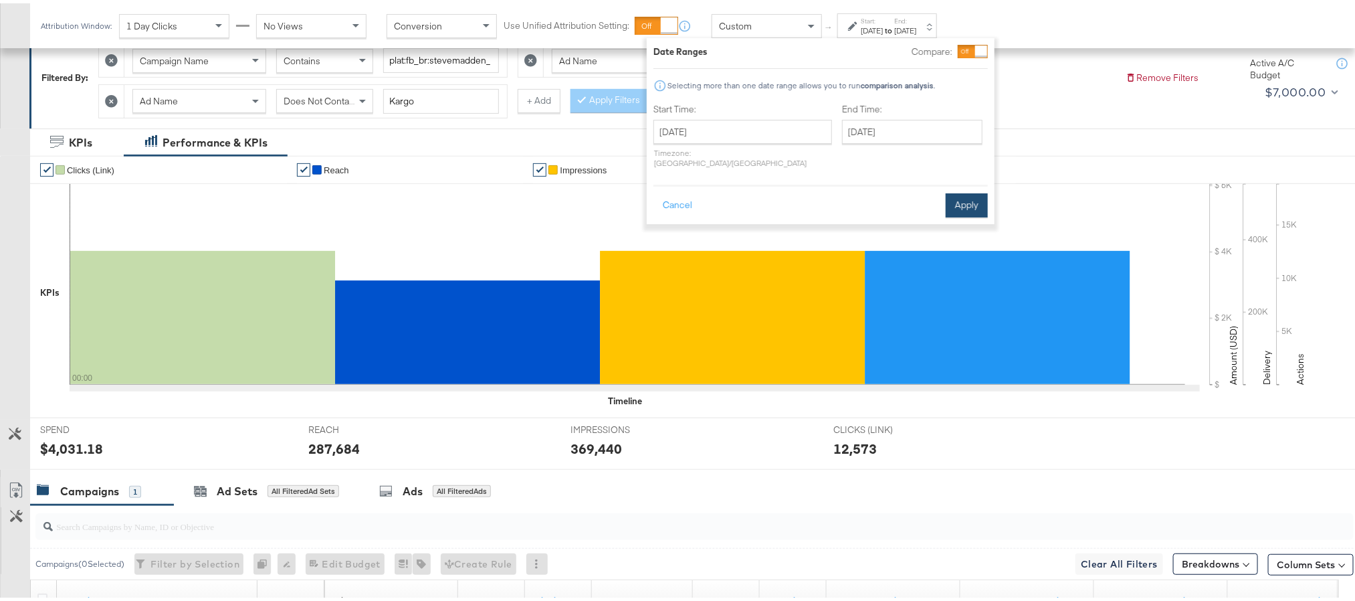
click at [976, 193] on button "Apply" at bounding box center [967, 202] width 42 height 24
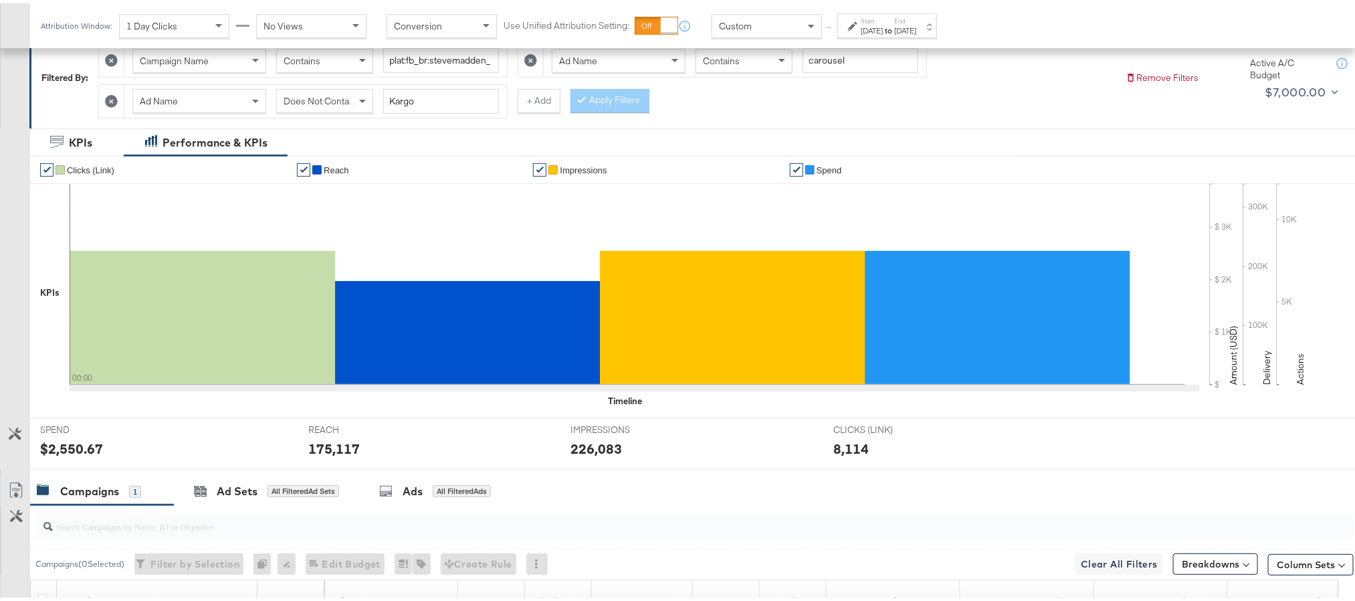
click at [81, 450] on div "$2,550.67" at bounding box center [71, 445] width 63 height 19
click at [334, 454] on div "175,117" at bounding box center [334, 445] width 52 height 19
click at [587, 452] on div "226,083" at bounding box center [597, 445] width 52 height 19
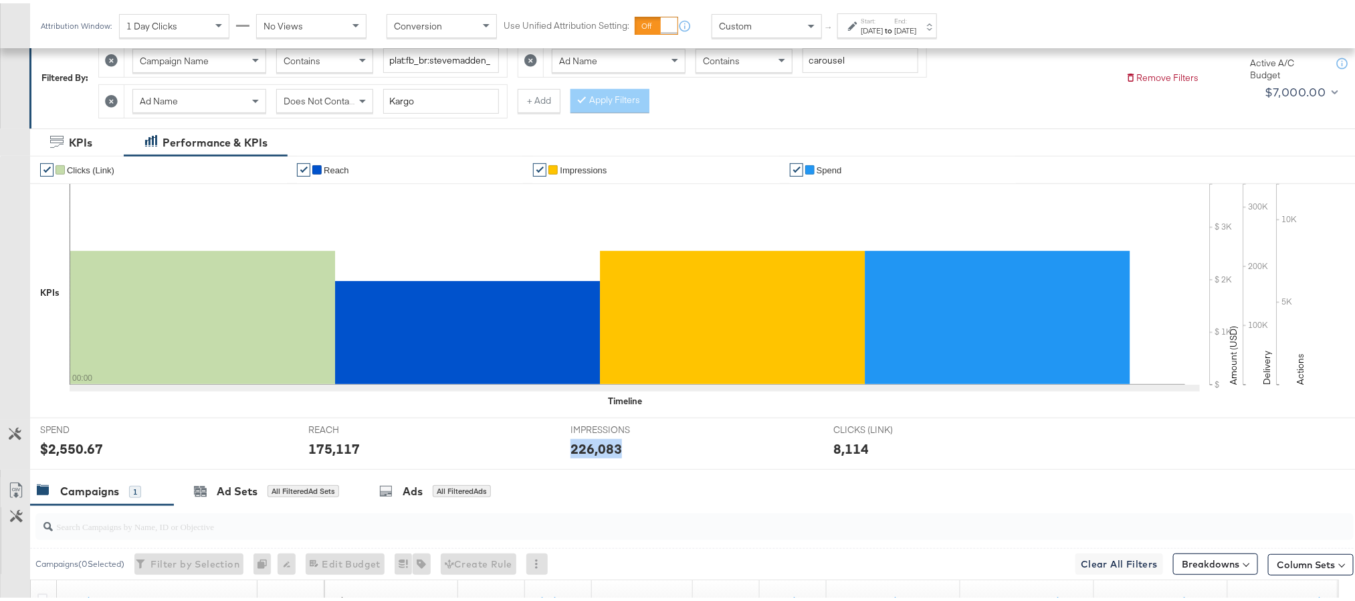
click at [587, 452] on div "226,083" at bounding box center [597, 445] width 52 height 19
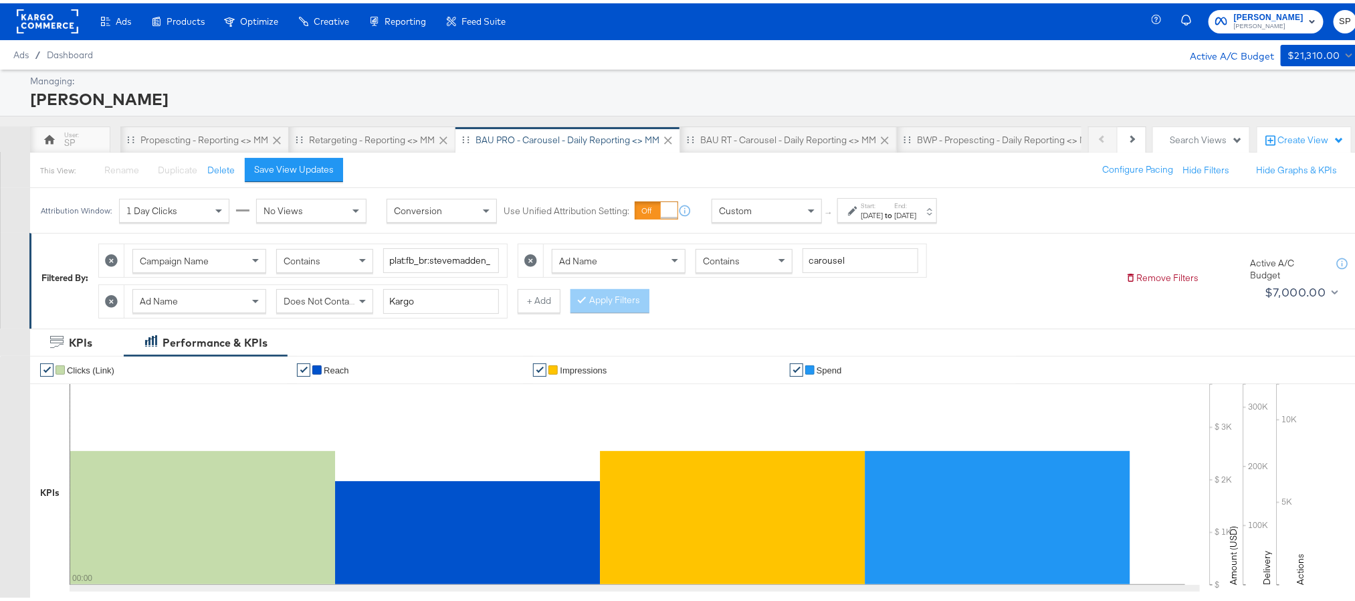
scroll to position [0, 0]
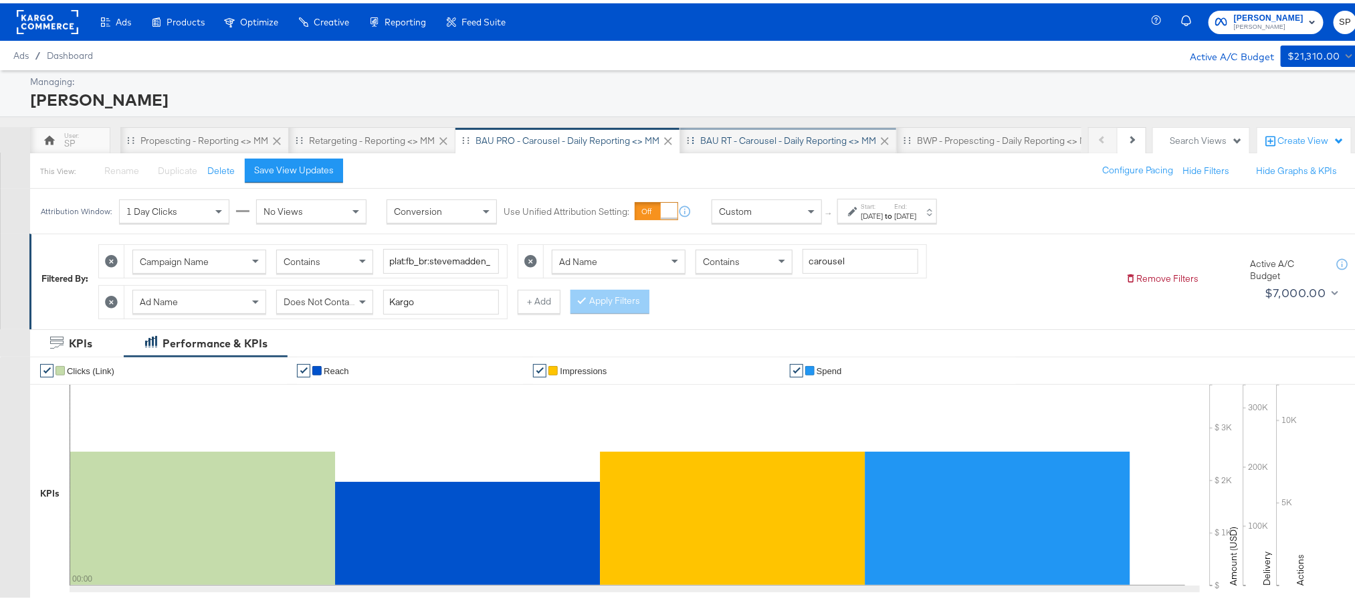
click at [761, 137] on div "BAU RT - Carousel - Daily Reporting <> MM" at bounding box center [788, 137] width 176 height 13
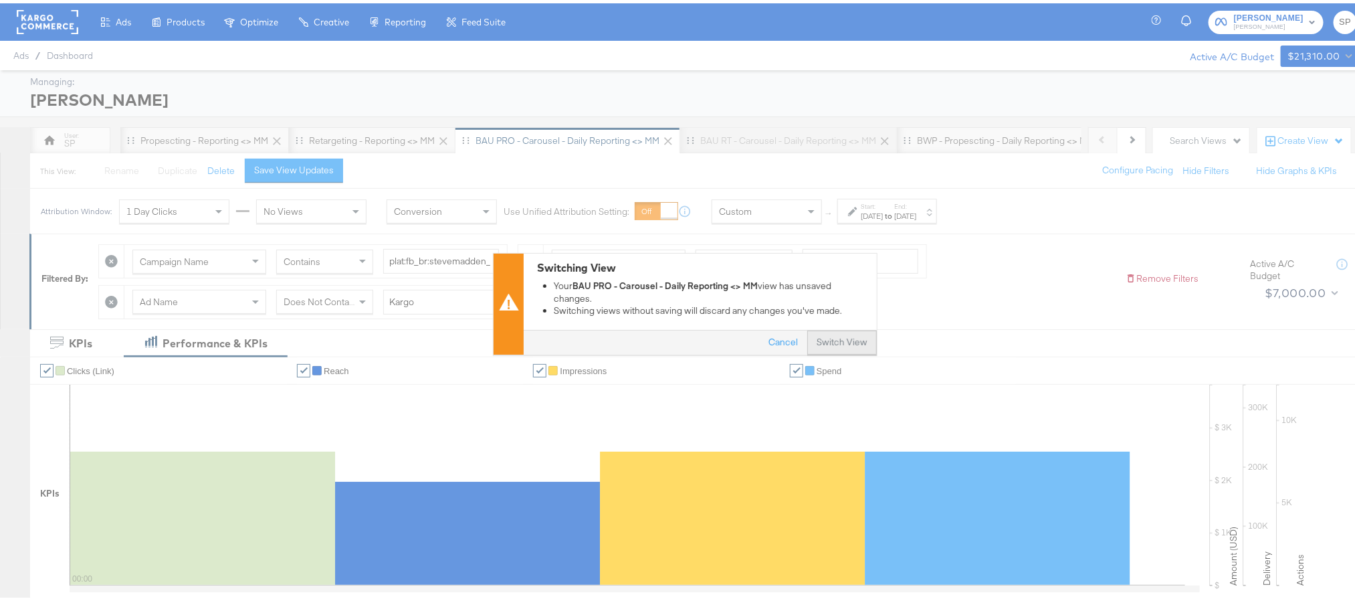
click at [827, 341] on button "Switch View" at bounding box center [842, 339] width 70 height 24
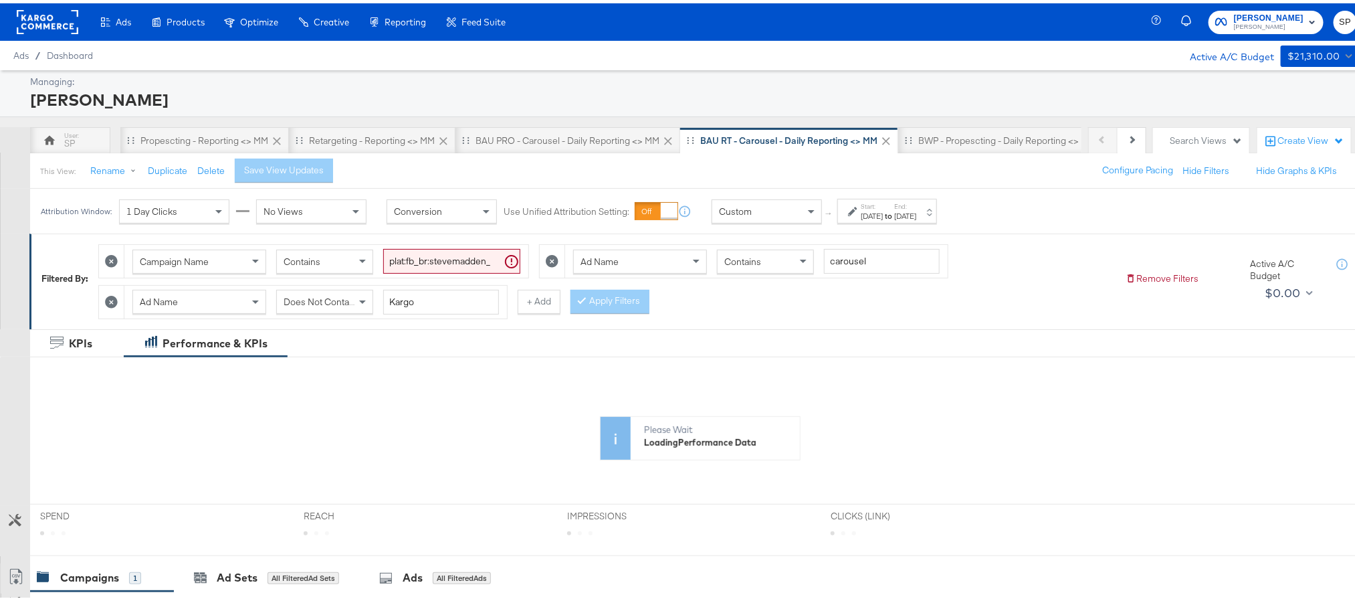
click at [883, 215] on div "Oct 8th 2025" at bounding box center [872, 212] width 22 height 11
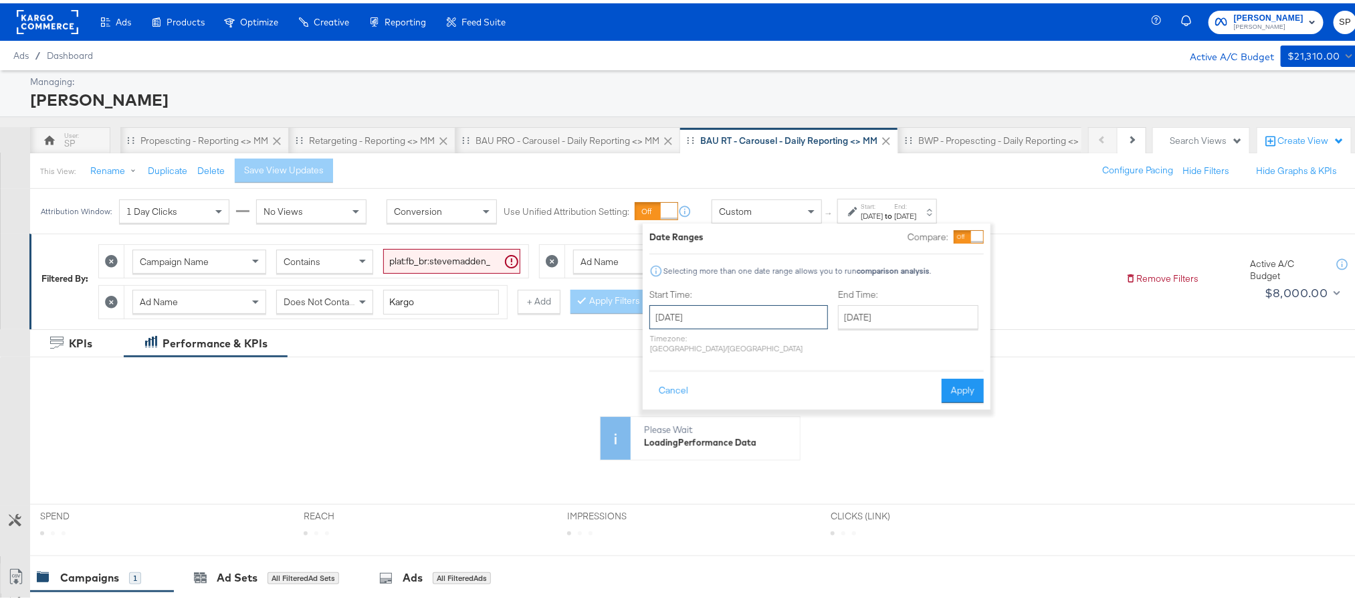
click at [751, 314] on input "October 8th 2025" at bounding box center [739, 314] width 179 height 24
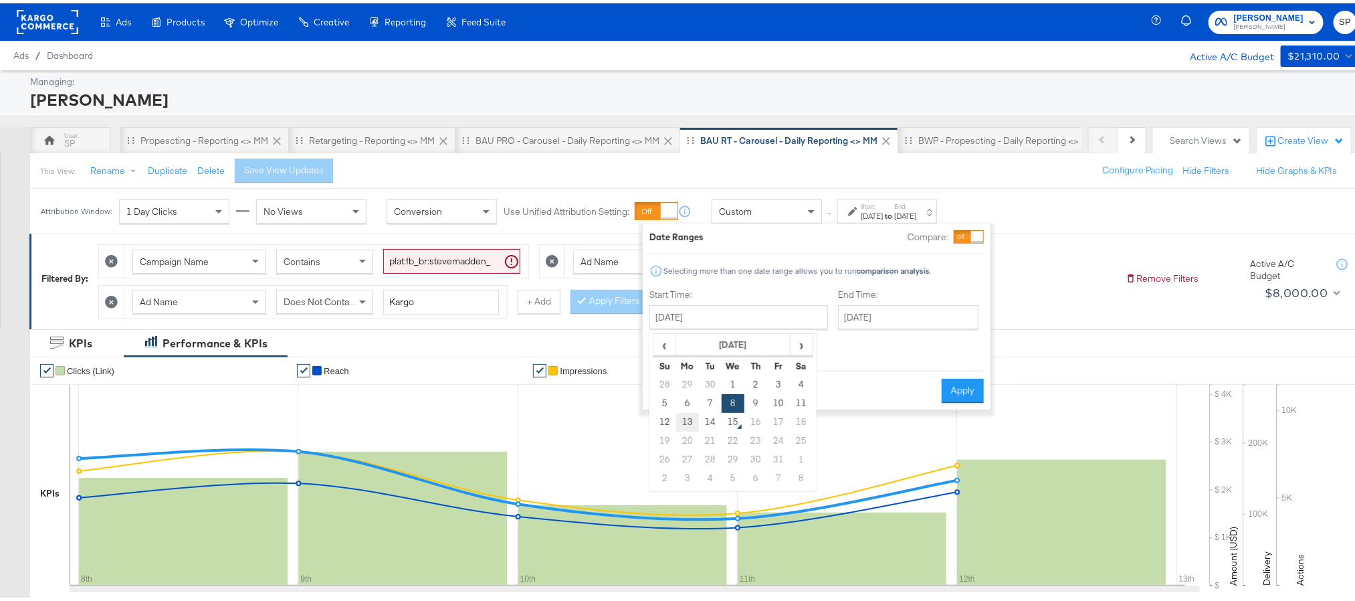
click at [691, 417] on td "13" at bounding box center [687, 418] width 23 height 19
type input "October 13th 2025"
click at [967, 383] on button "Apply" at bounding box center [967, 387] width 42 height 24
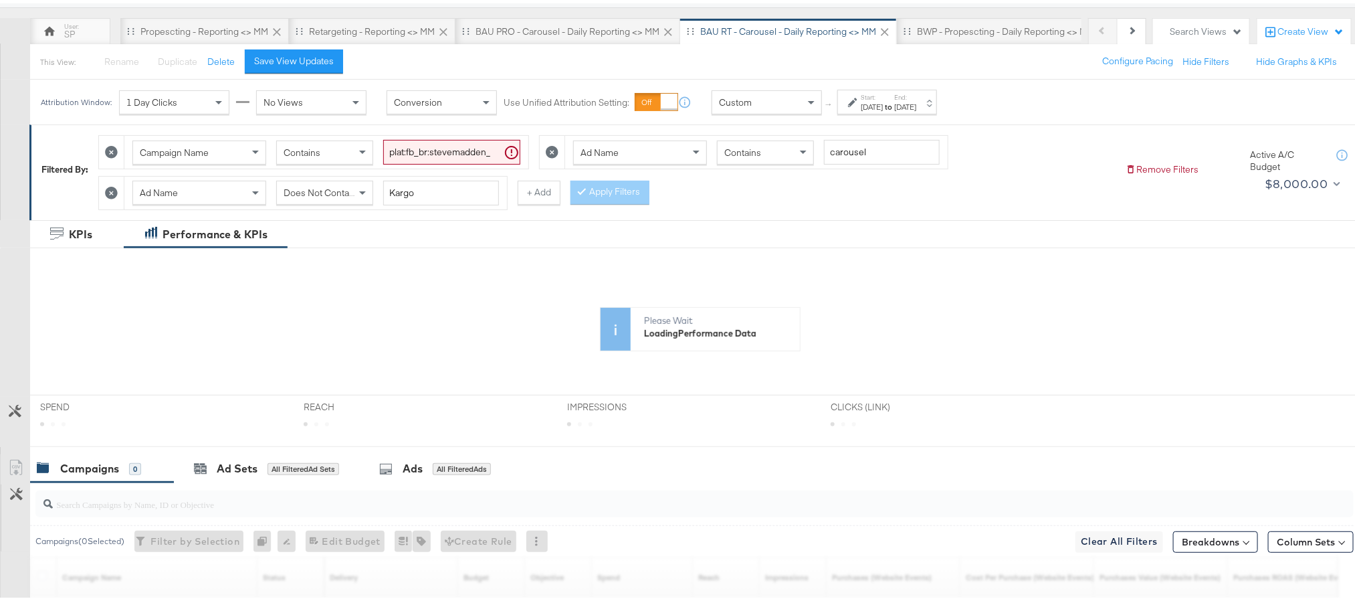
scroll to position [201, 0]
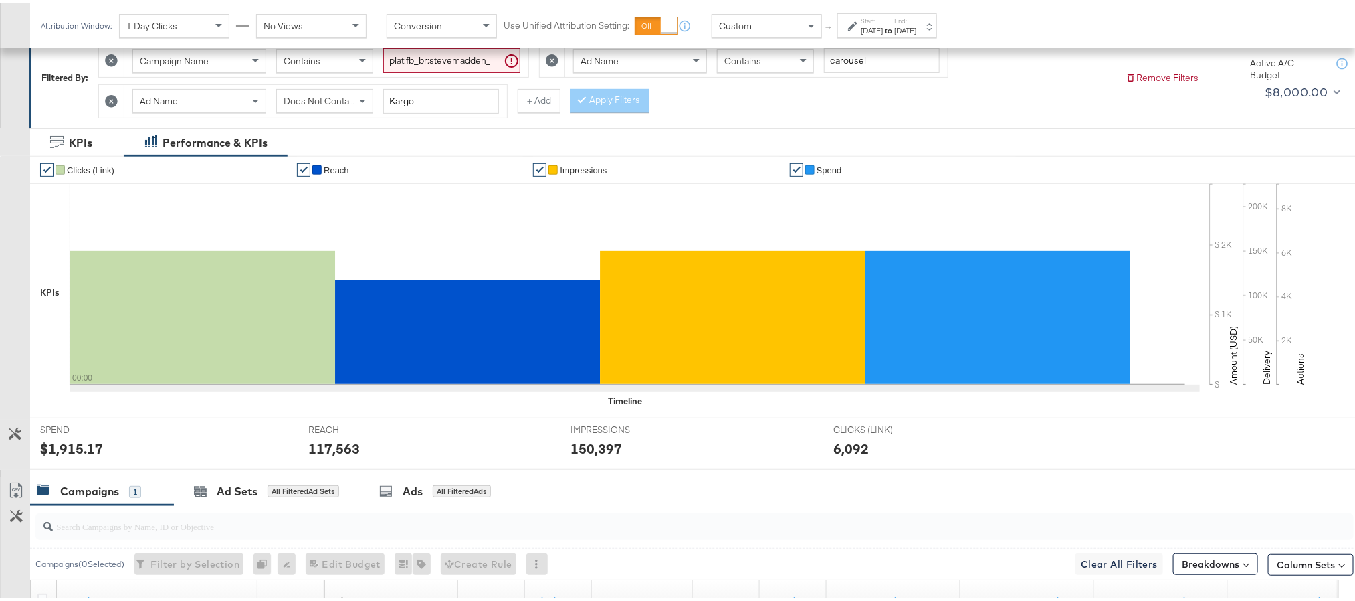
click at [80, 448] on div "$1,915.17" at bounding box center [71, 445] width 63 height 19
click at [326, 455] on div "117,563" at bounding box center [334, 445] width 52 height 19
click at [586, 448] on div "150,397" at bounding box center [597, 445] width 52 height 19
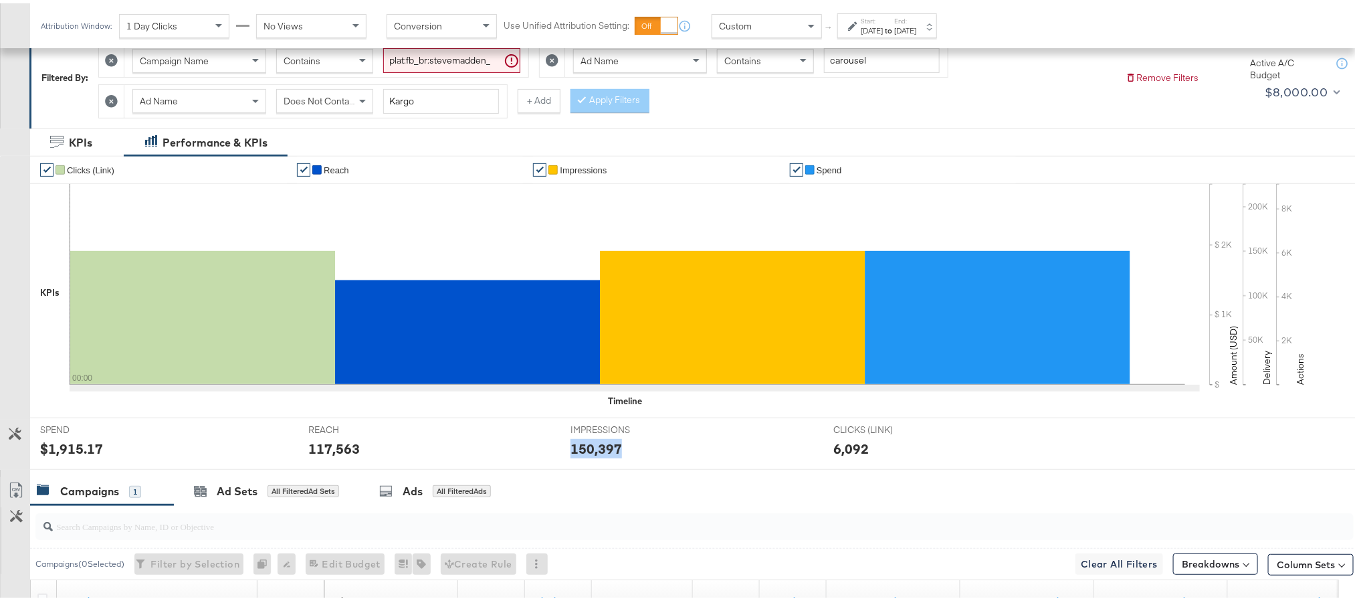
click at [586, 448] on div "150,397" at bounding box center [597, 445] width 52 height 19
click at [917, 24] on div "Oct 13th 2025" at bounding box center [905, 27] width 22 height 11
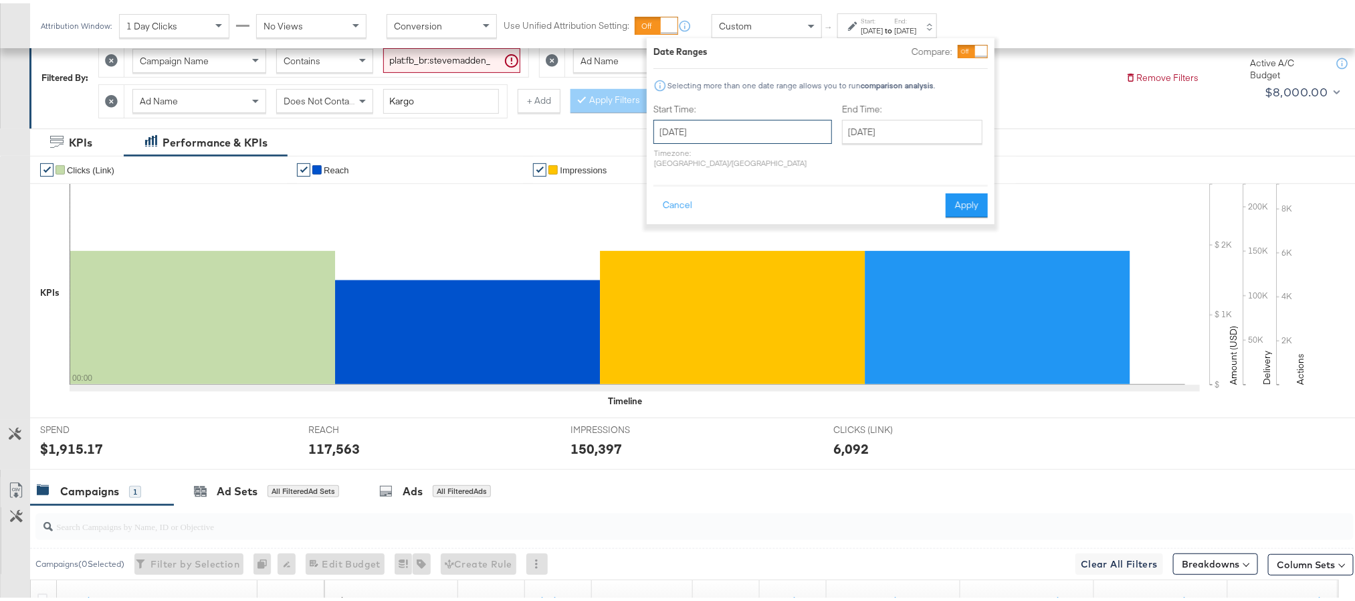
click at [761, 136] on input "October 13th 2025" at bounding box center [743, 128] width 179 height 24
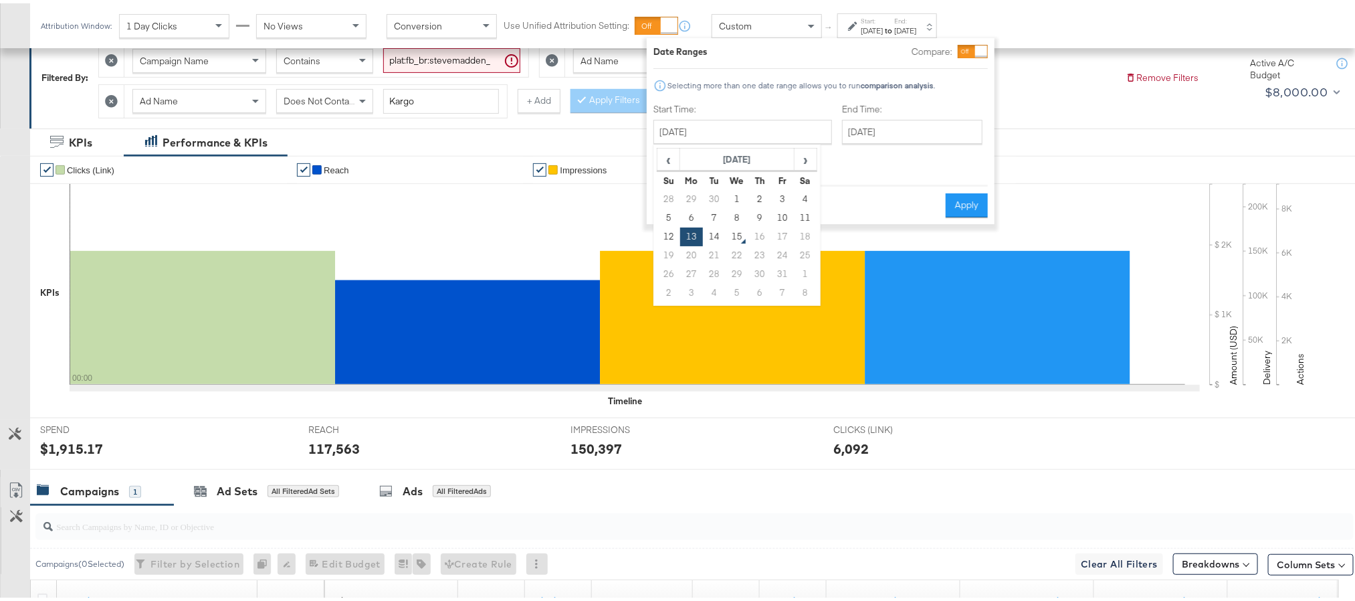
click at [719, 243] on td "21" at bounding box center [714, 252] width 23 height 19
click at [716, 237] on td "14" at bounding box center [714, 233] width 23 height 19
type input "October 14th 2025"
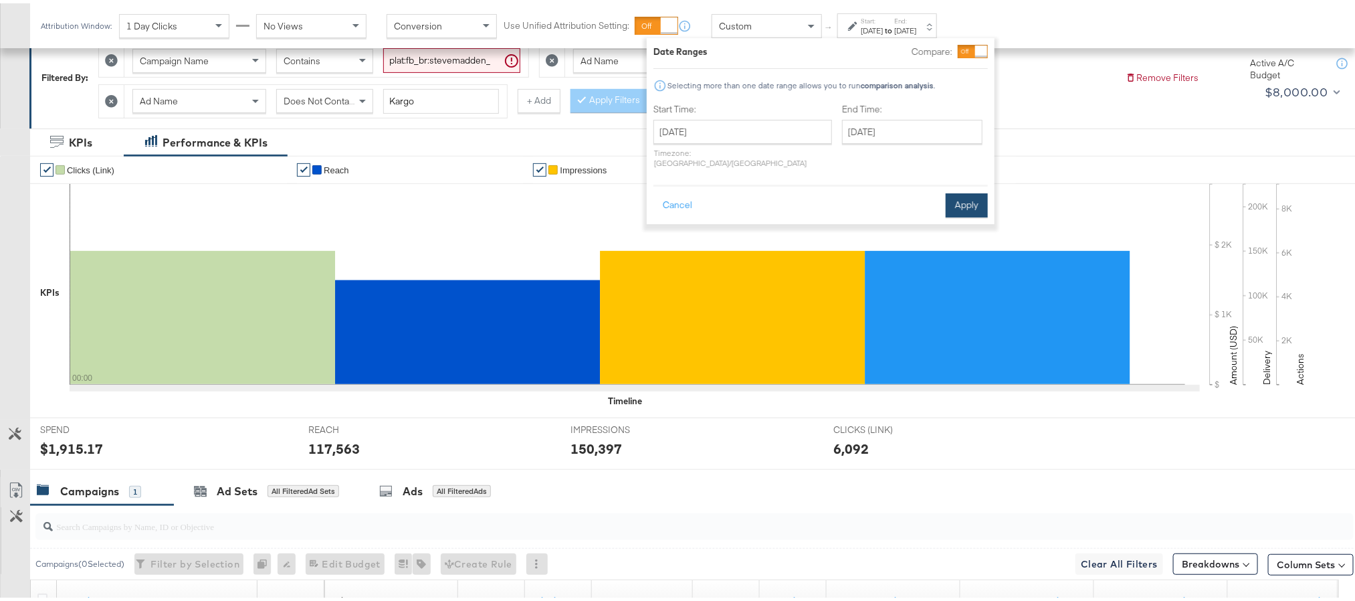
click at [969, 193] on button "Apply" at bounding box center [967, 202] width 42 height 24
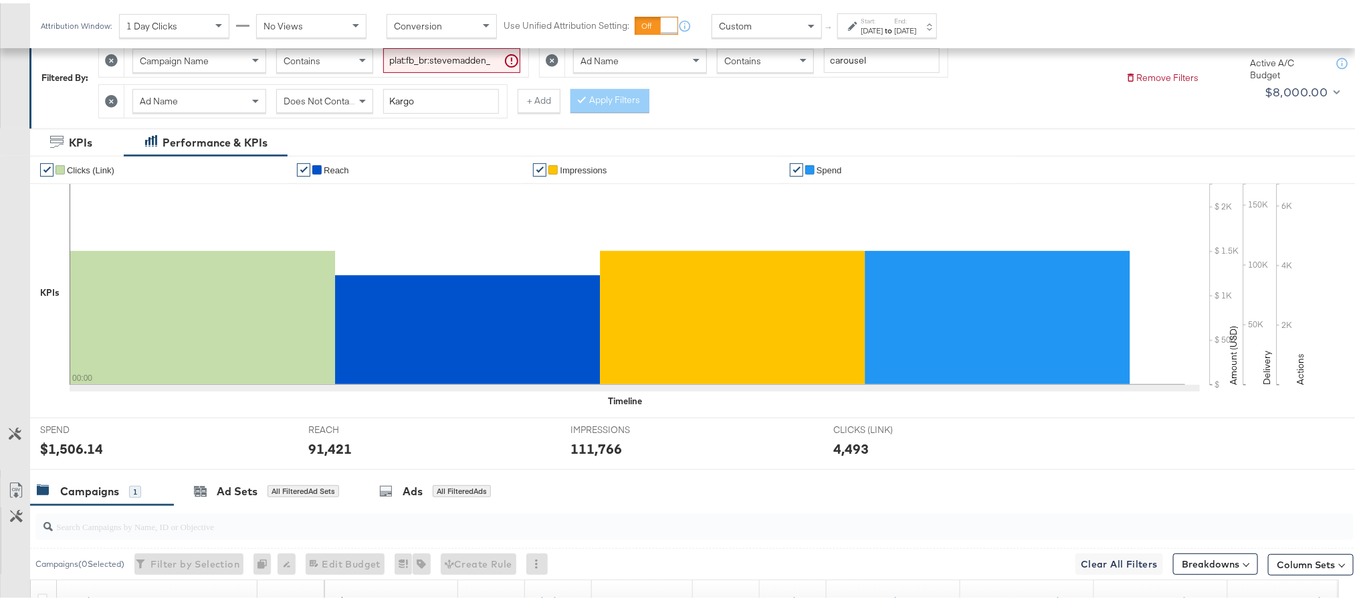
click at [66, 450] on div "$1,506.14" at bounding box center [71, 445] width 63 height 19
click at [327, 454] on div "91,421" at bounding box center [329, 445] width 43 height 19
click at [574, 454] on div "111,766" at bounding box center [597, 445] width 52 height 19
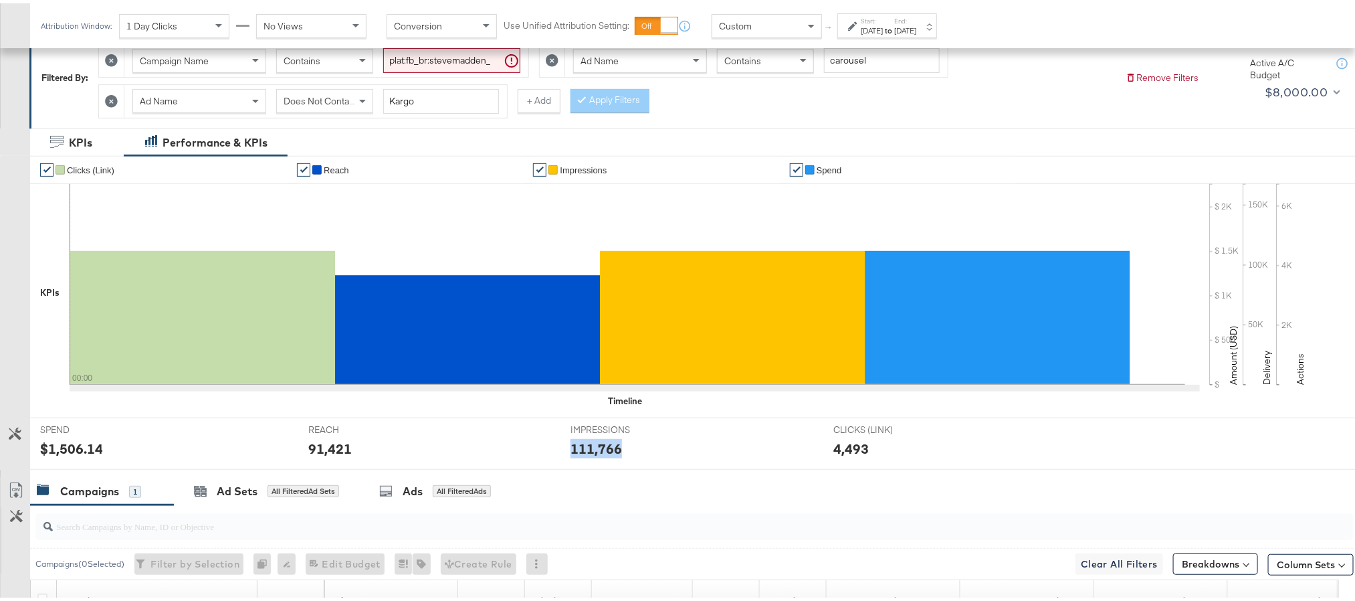
click at [574, 454] on div "111,766" at bounding box center [597, 445] width 52 height 19
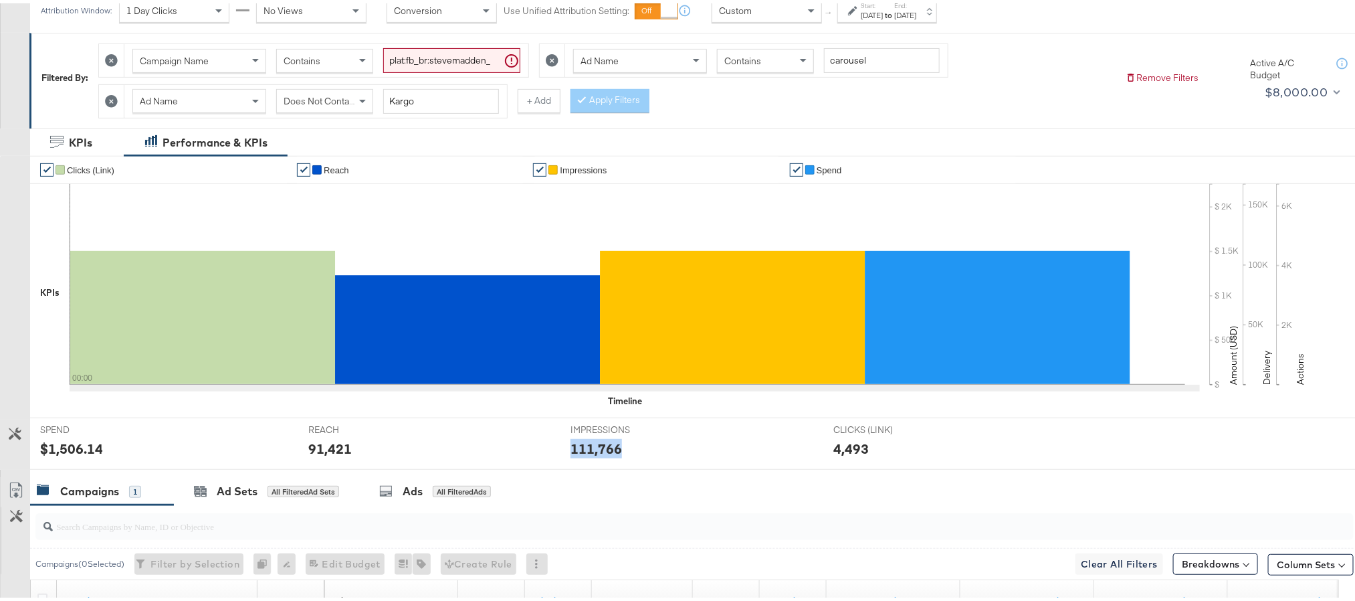
scroll to position [0, 0]
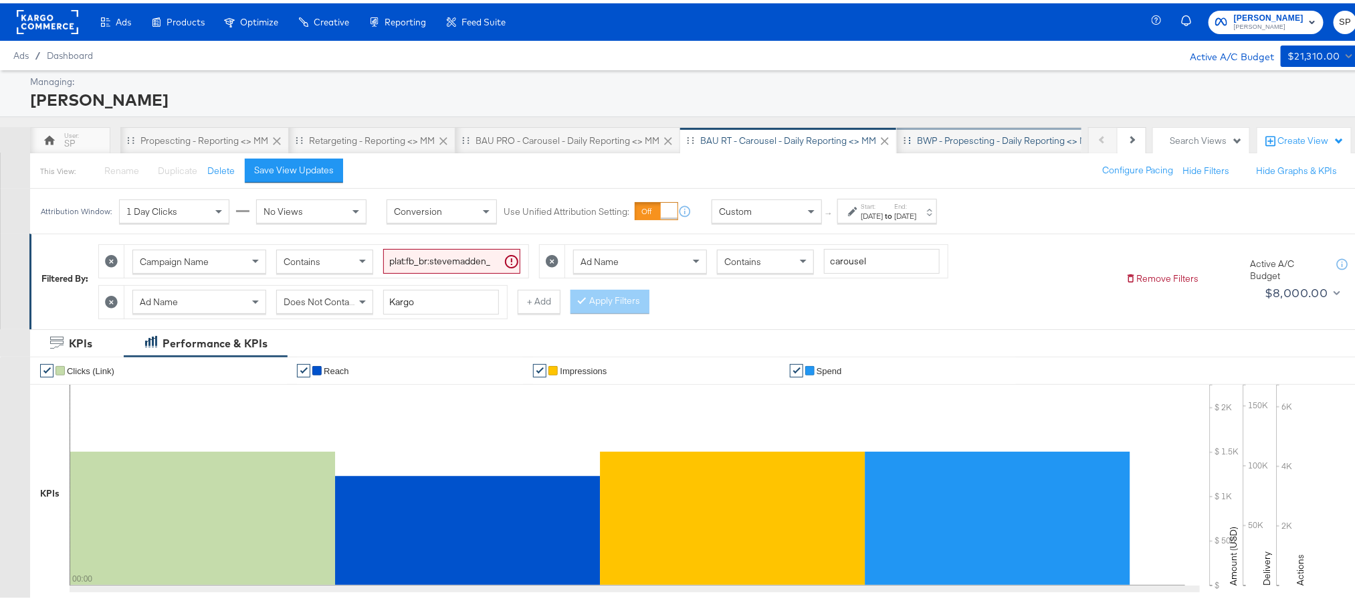
click at [942, 139] on div "BWP - Propescting - Daily Reporting <> MM" at bounding box center [1005, 137] width 177 height 13
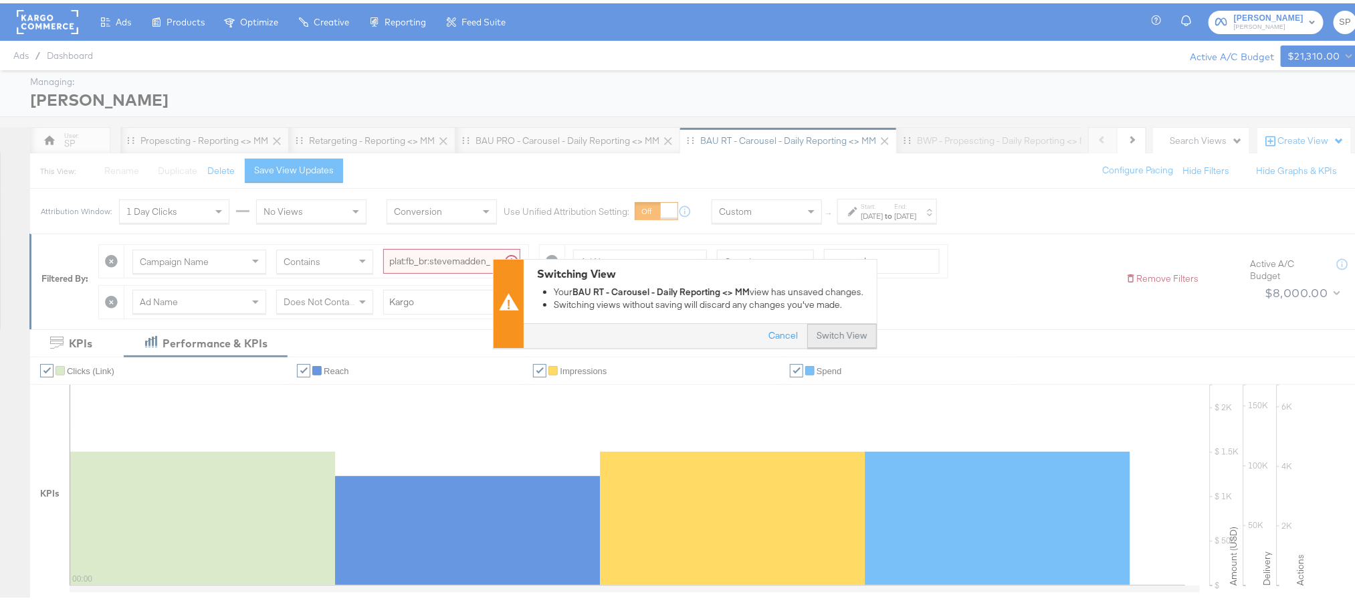
click at [830, 333] on button "Switch View" at bounding box center [842, 333] width 70 height 24
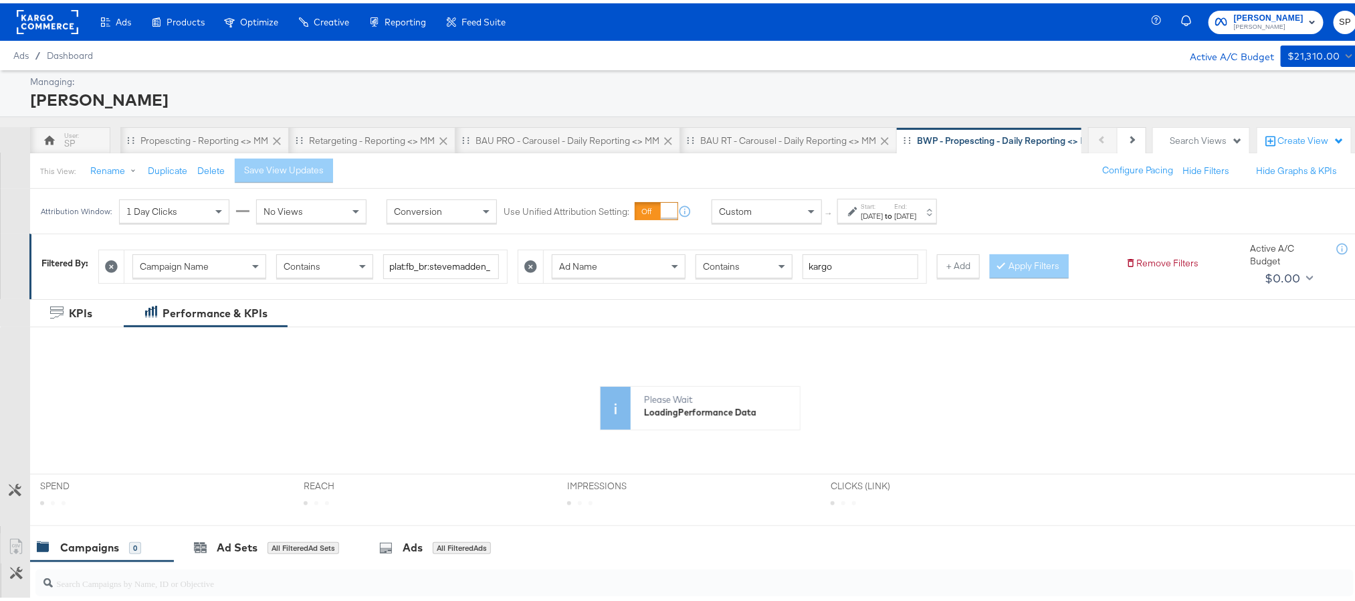
click at [883, 213] on div "Oct 6th 2025" at bounding box center [872, 212] width 22 height 11
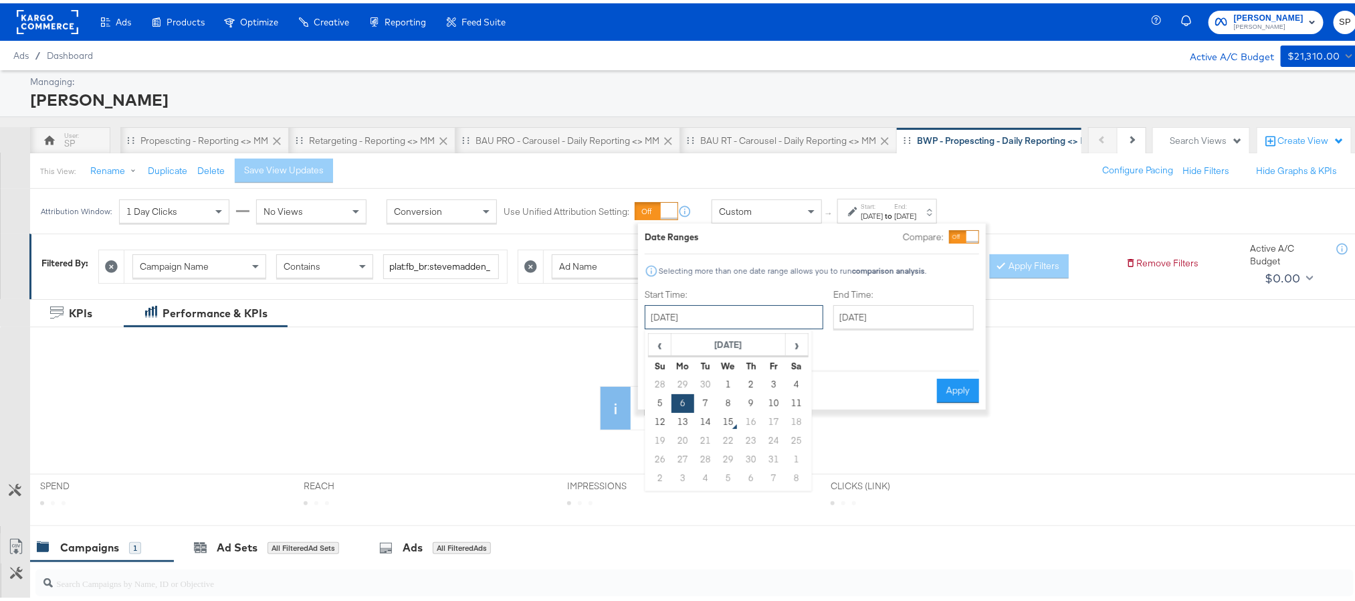
click at [729, 315] on input "October 6th 2025" at bounding box center [734, 314] width 179 height 24
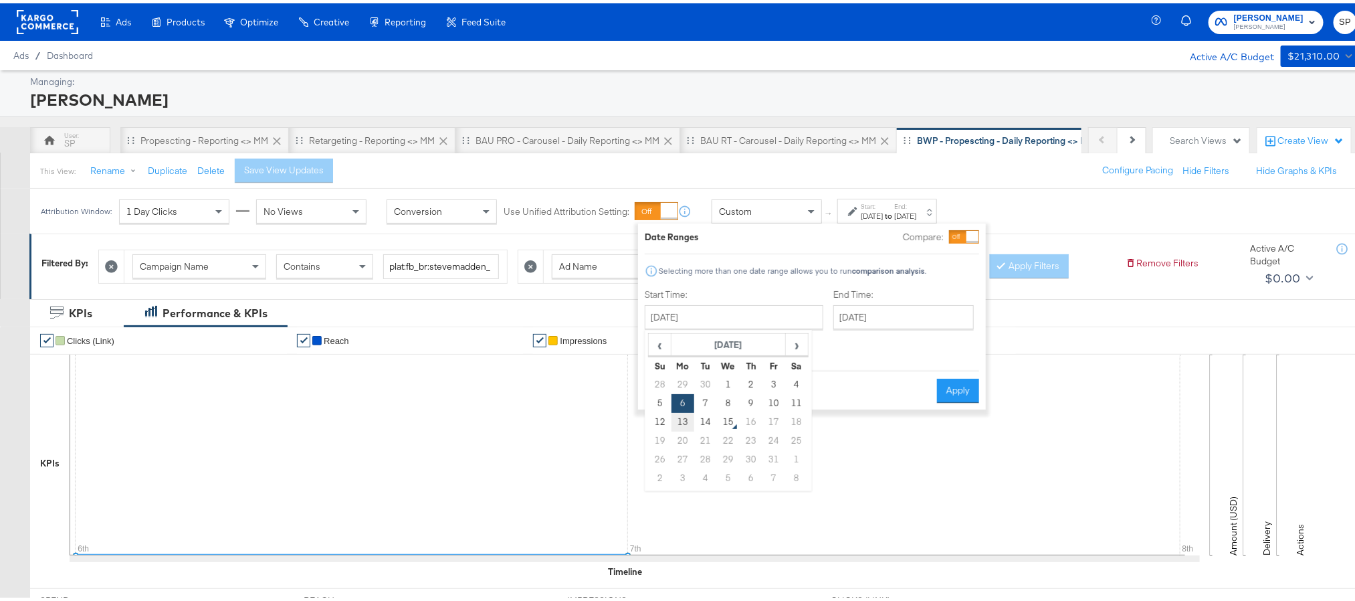
click at [684, 415] on td "13" at bounding box center [683, 418] width 23 height 19
type input "October 13th 2025"
click at [850, 315] on input "October 13th 2025" at bounding box center [912, 314] width 140 height 24
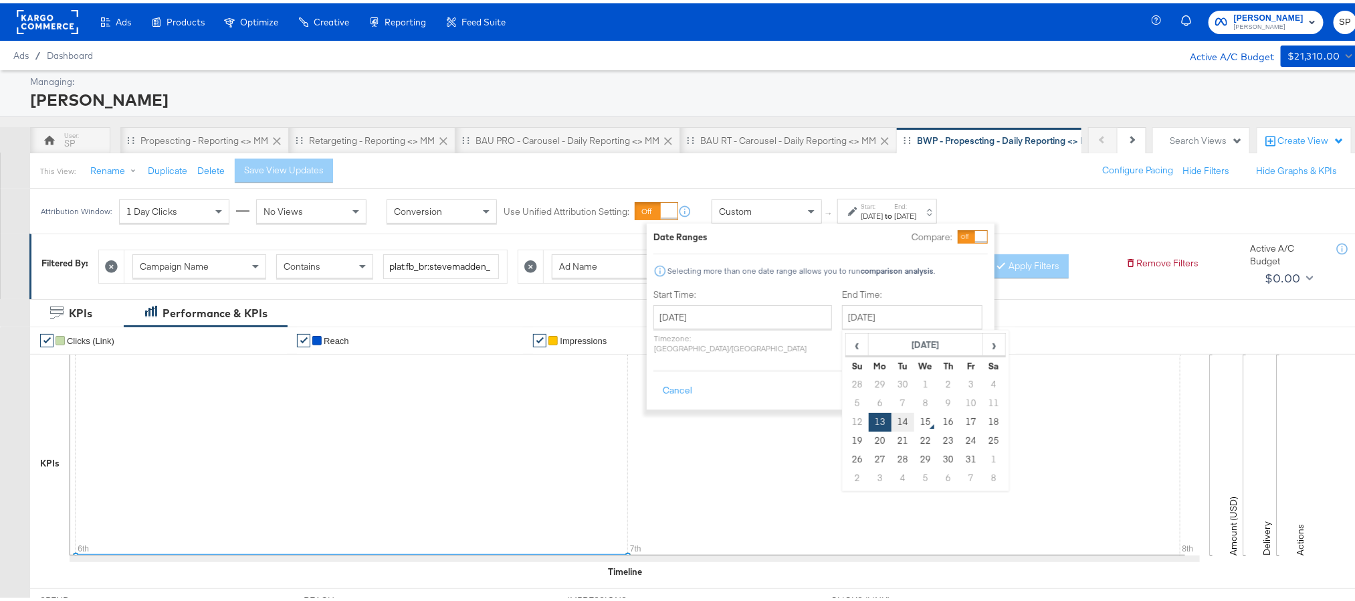
click at [892, 422] on td "14" at bounding box center [903, 418] width 23 height 19
type input "October 14th 2025"
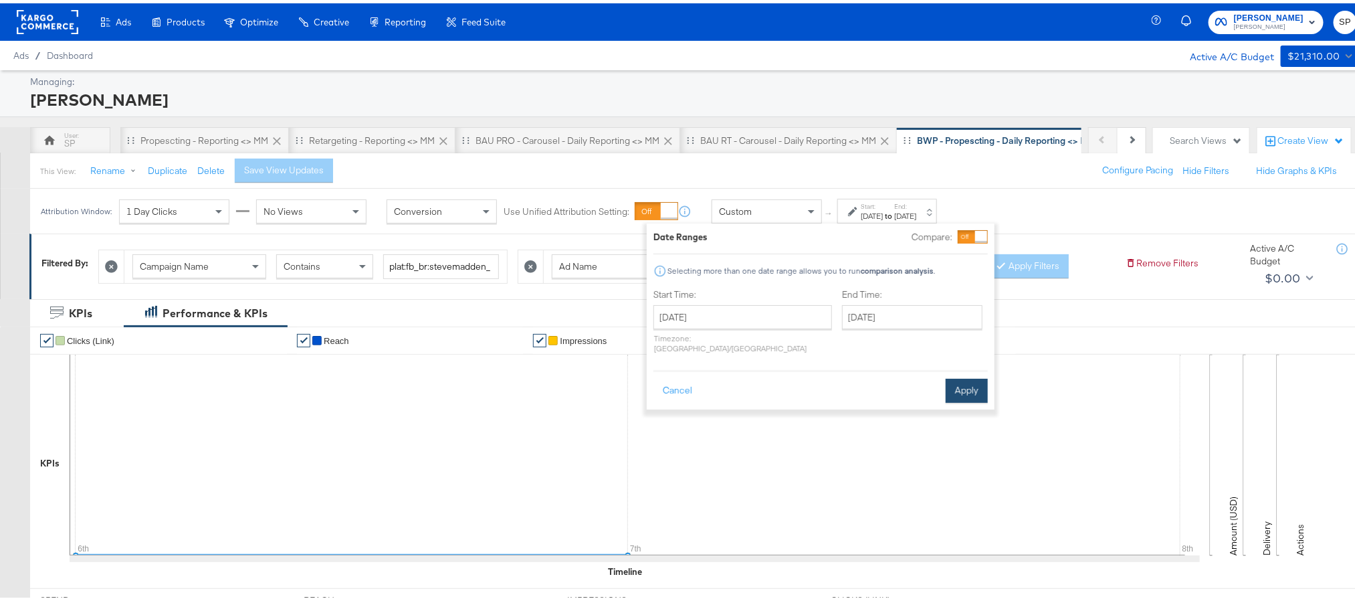
click at [959, 382] on button "Apply" at bounding box center [967, 387] width 42 height 24
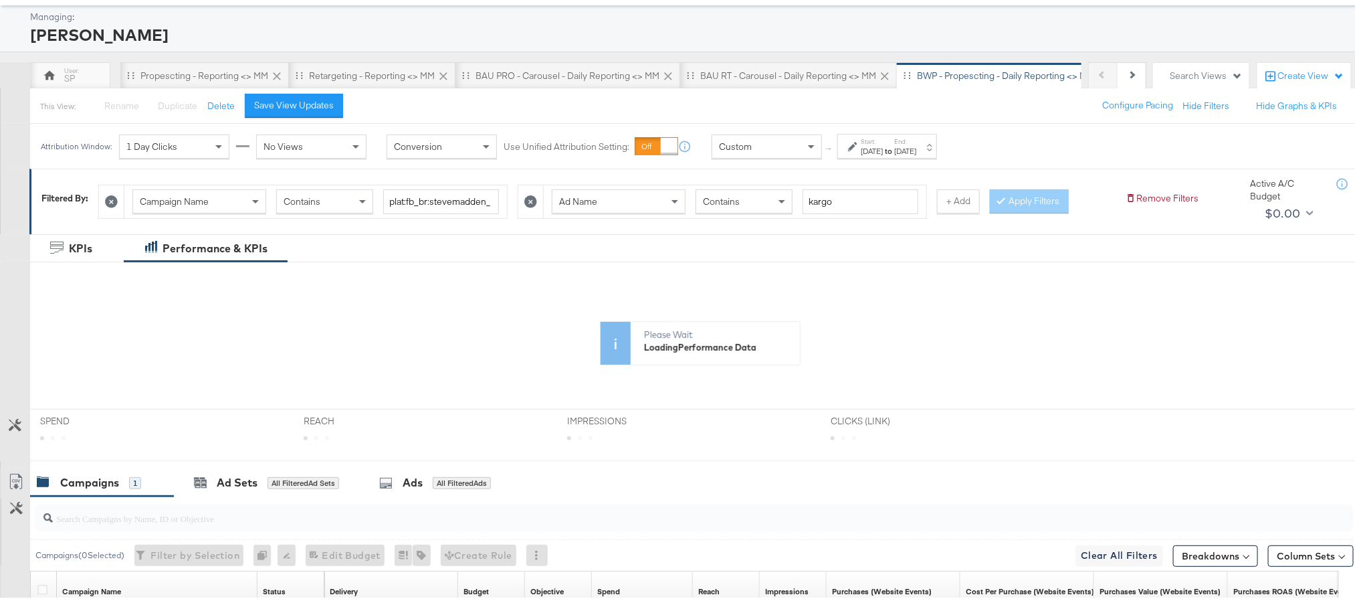
scroll to position [100, 0]
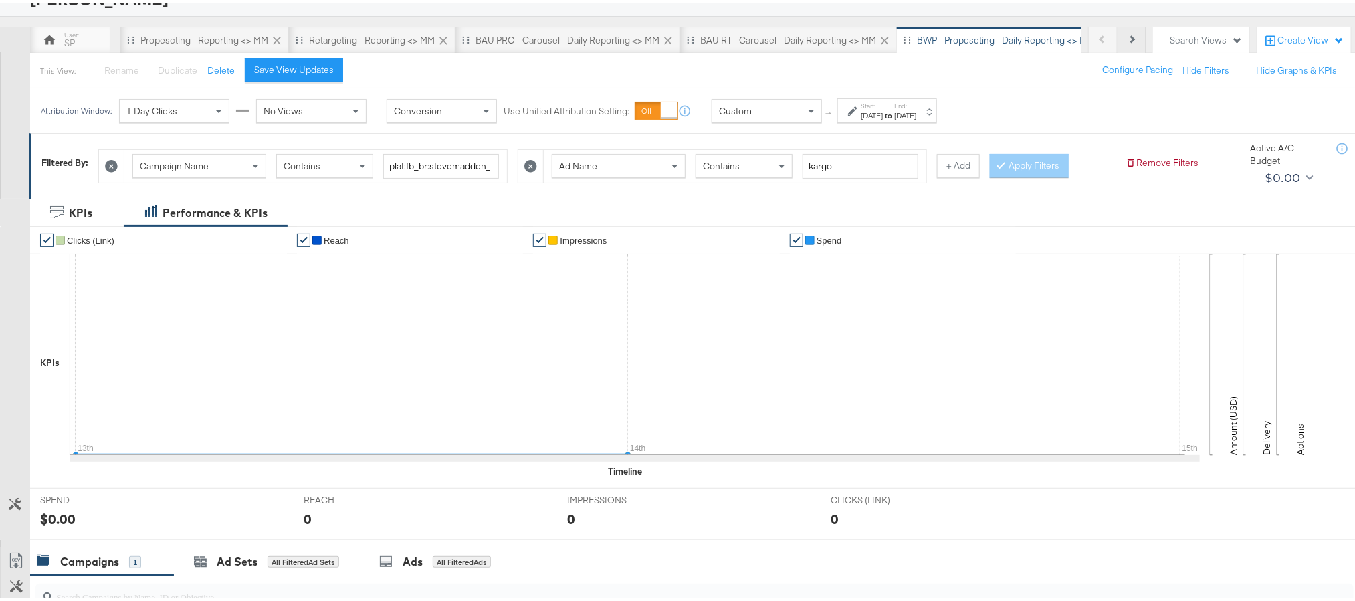
click at [1119, 39] on button "Next" at bounding box center [1132, 36] width 29 height 27
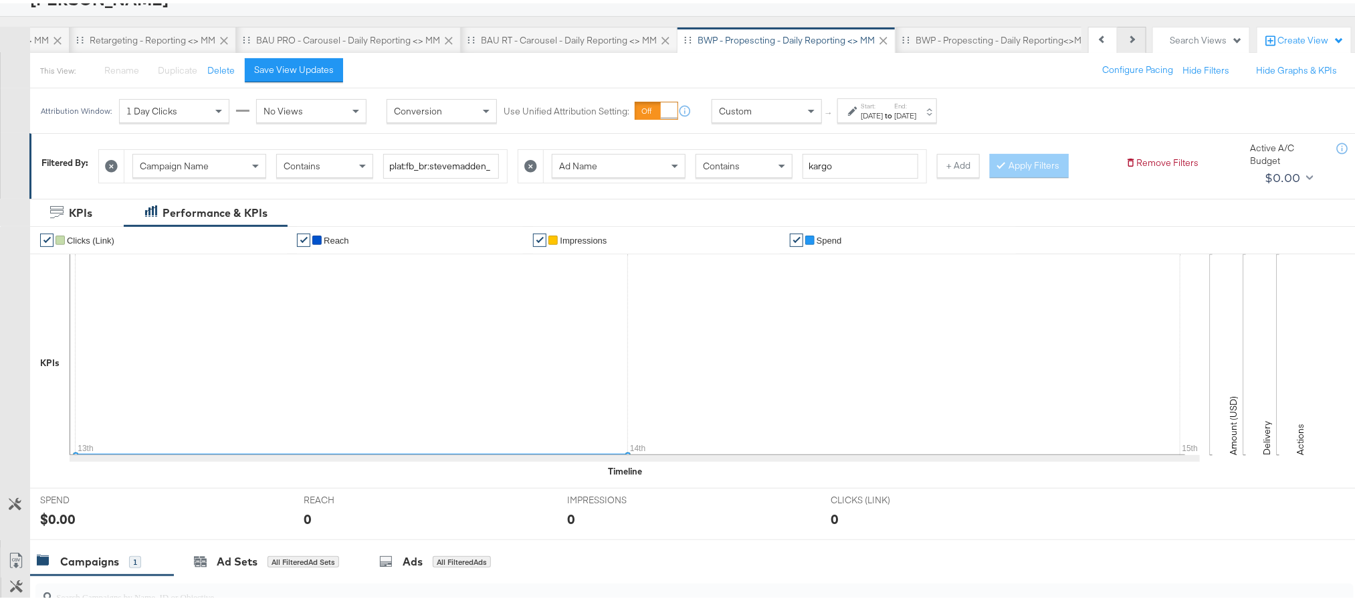
click at [1119, 39] on button "Next" at bounding box center [1132, 36] width 29 height 27
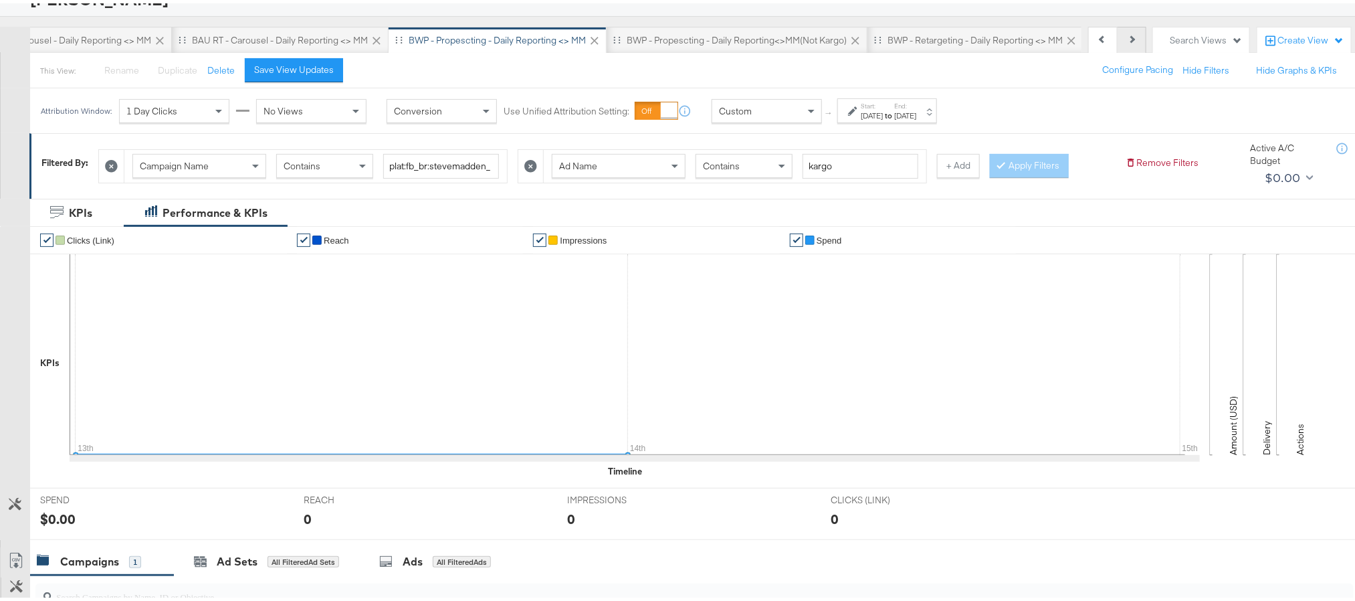
scroll to position [0, 518]
click at [971, 36] on div "BWP - Retargeting - Daily Reporting <> MM" at bounding box center [965, 37] width 175 height 13
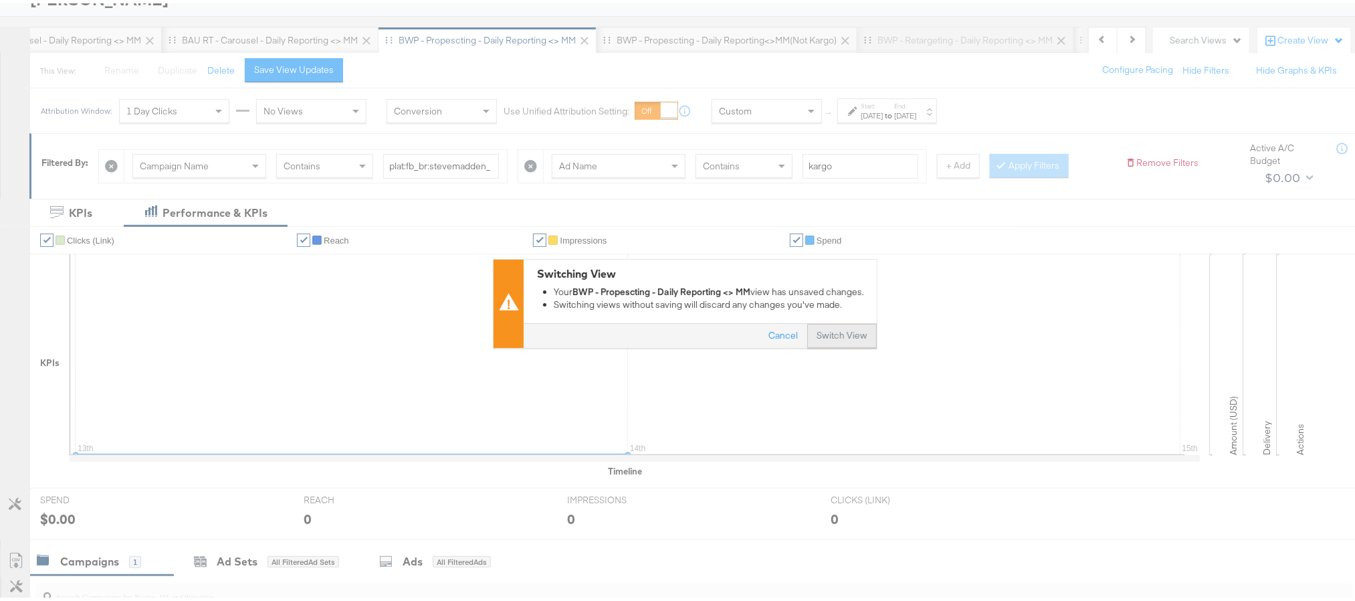
click at [832, 336] on button "Switch View" at bounding box center [842, 333] width 70 height 24
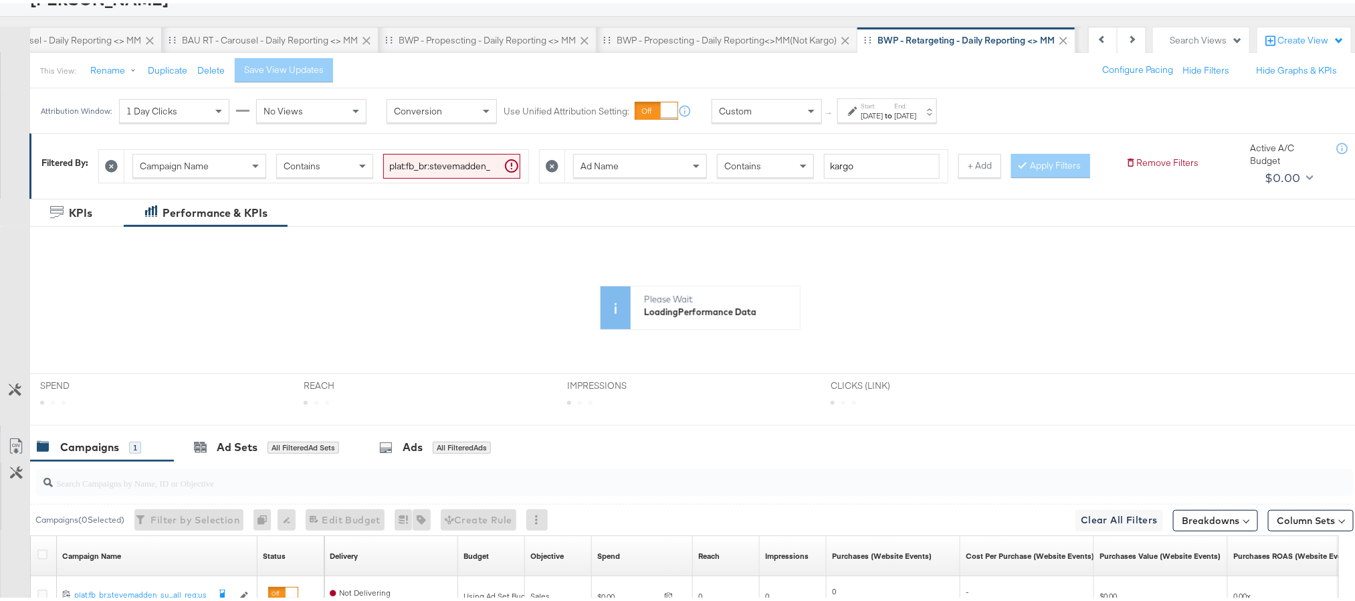
click at [883, 100] on label "Start:" at bounding box center [872, 102] width 22 height 9
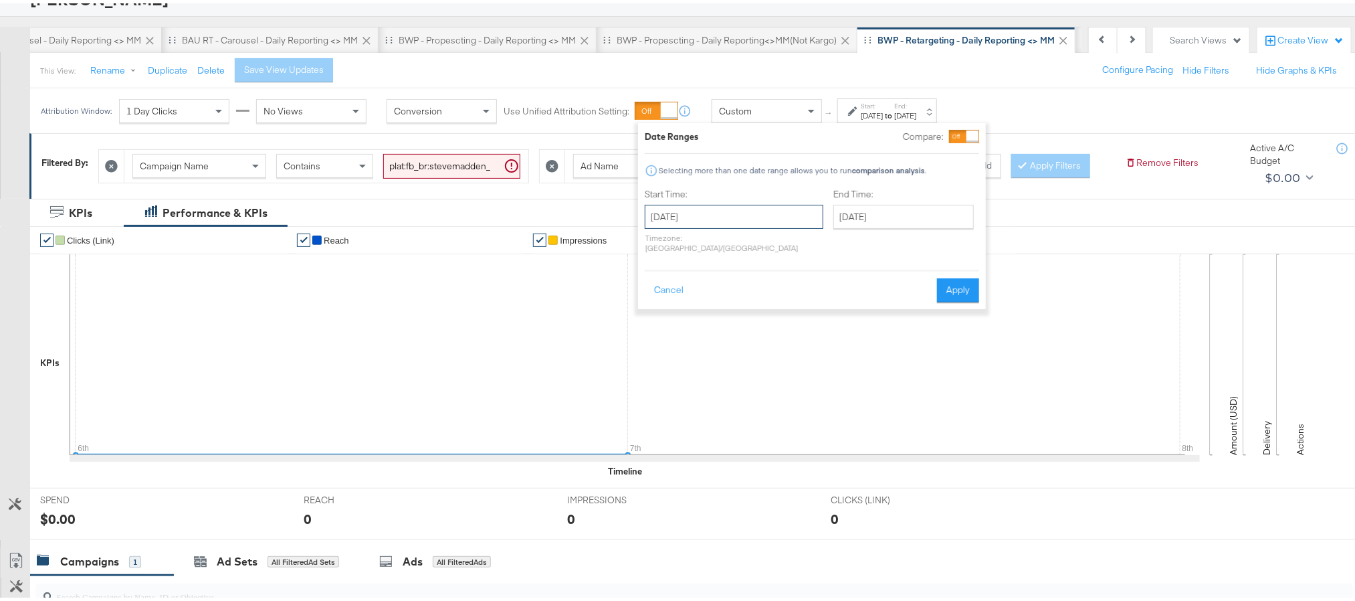
click at [737, 209] on input "October 6th 2025" at bounding box center [734, 213] width 179 height 24
click at [692, 318] on td "13" at bounding box center [683, 318] width 23 height 19
type input "October 13th 2025"
click at [926, 219] on input "October 13th 2025" at bounding box center [912, 213] width 140 height 24
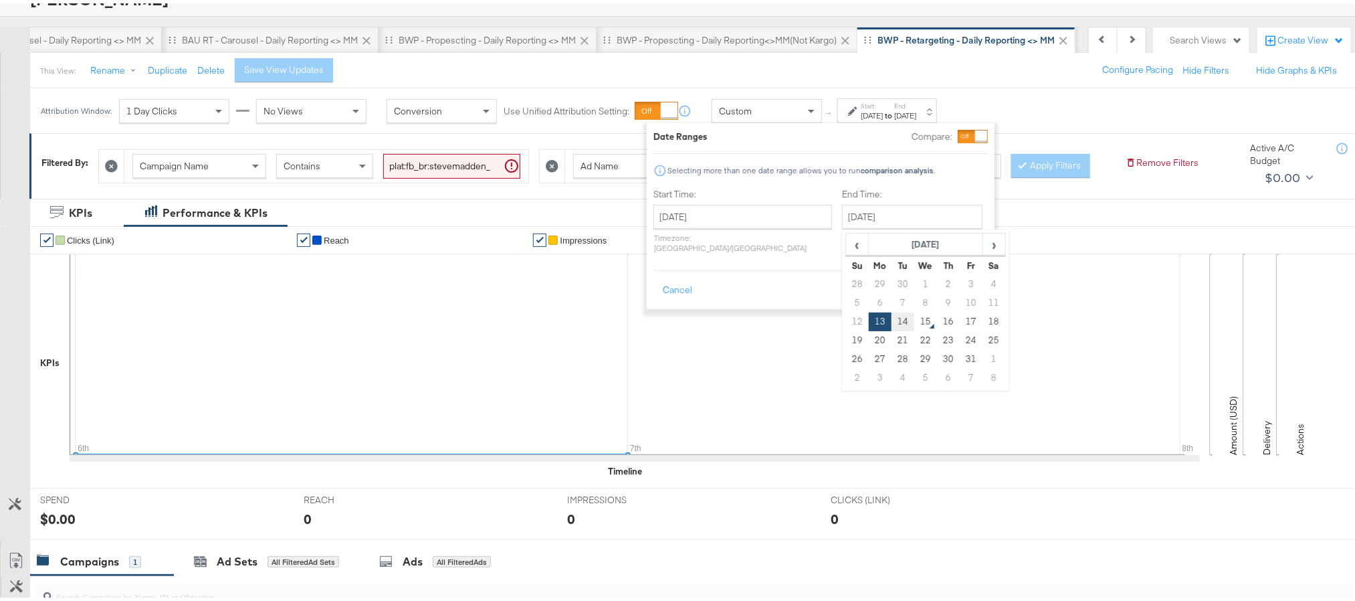
click at [892, 321] on td "14" at bounding box center [903, 318] width 23 height 19
type input "October 14th 2025"
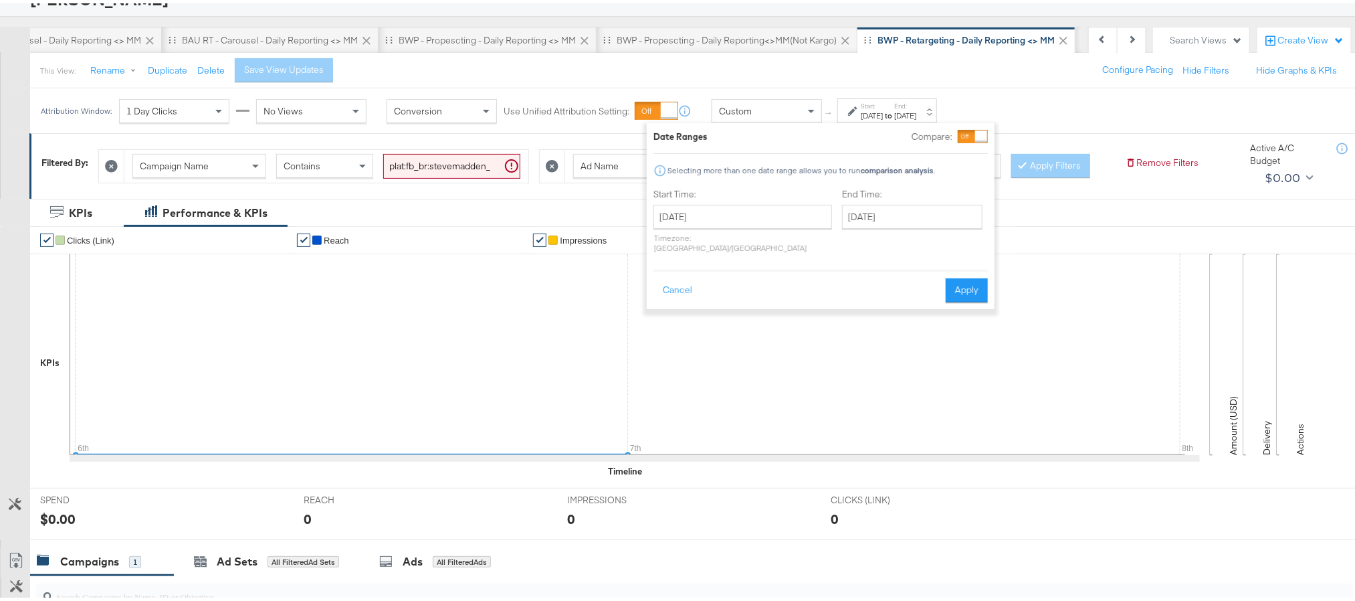
click at [994, 288] on icon at bounding box center [628, 351] width 1116 height 201
click at [962, 282] on button "Apply" at bounding box center [967, 287] width 42 height 24
